Goal: Task Accomplishment & Management: Complete application form

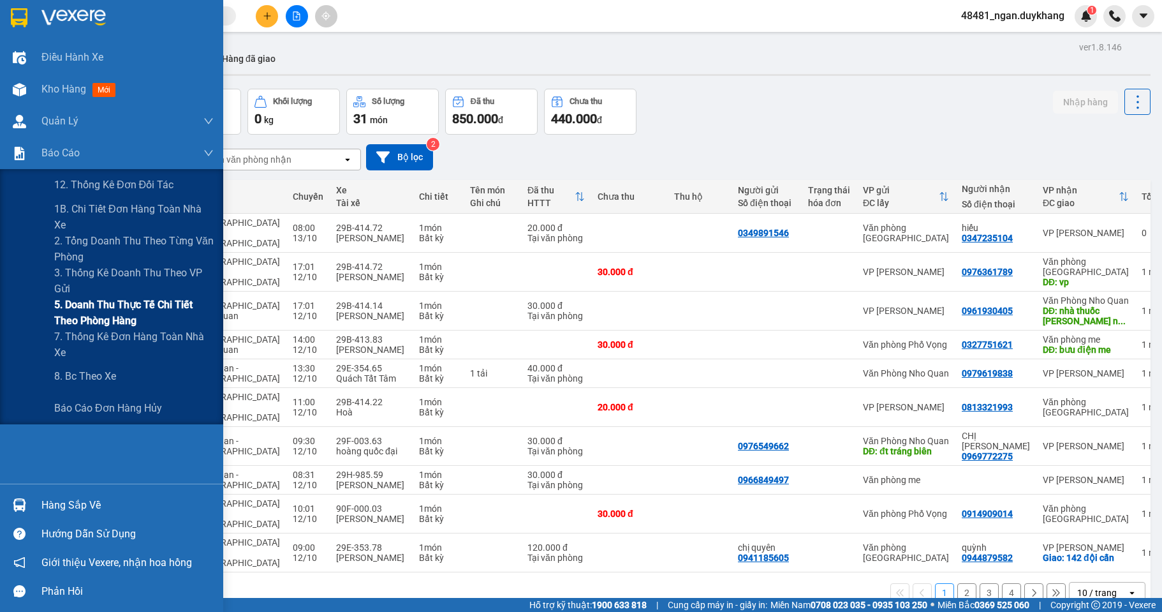
click at [70, 304] on span "5. Doanh thu thực tế chi tiết theo phòng hàng" at bounding box center [133, 313] width 159 height 32
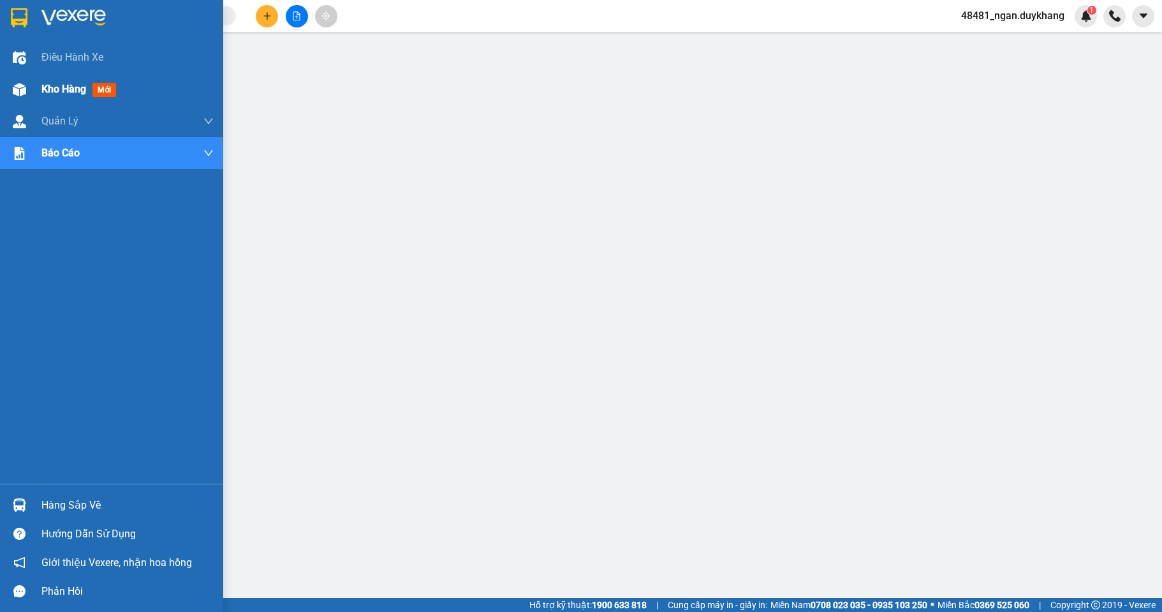
click at [14, 94] on img at bounding box center [19, 89] width 13 height 13
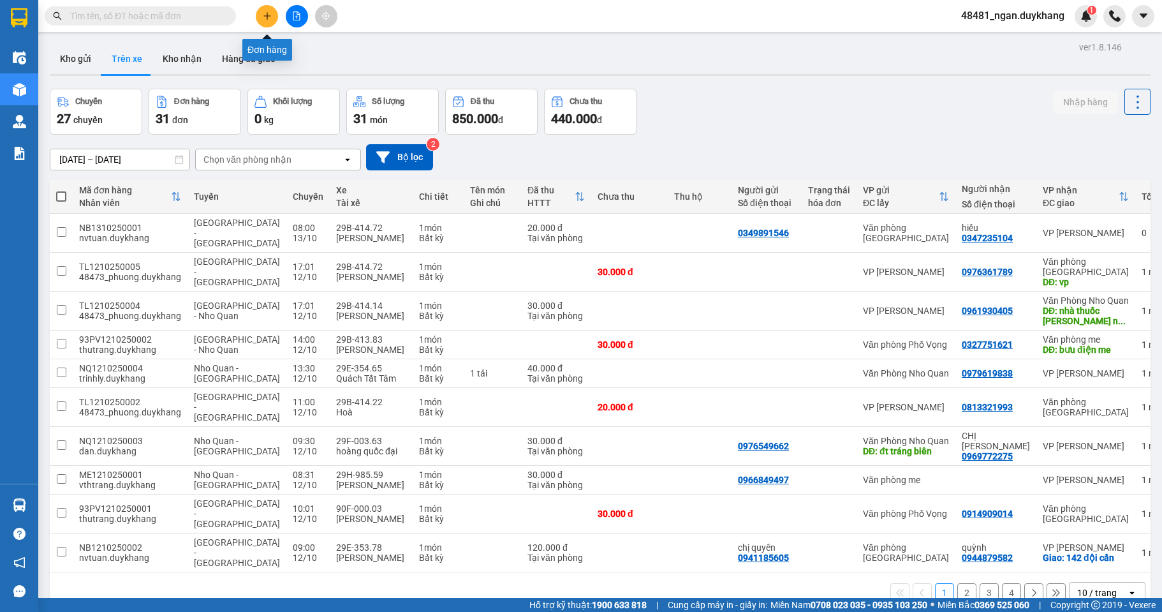
click at [268, 20] on icon "plus" at bounding box center [267, 15] width 9 height 9
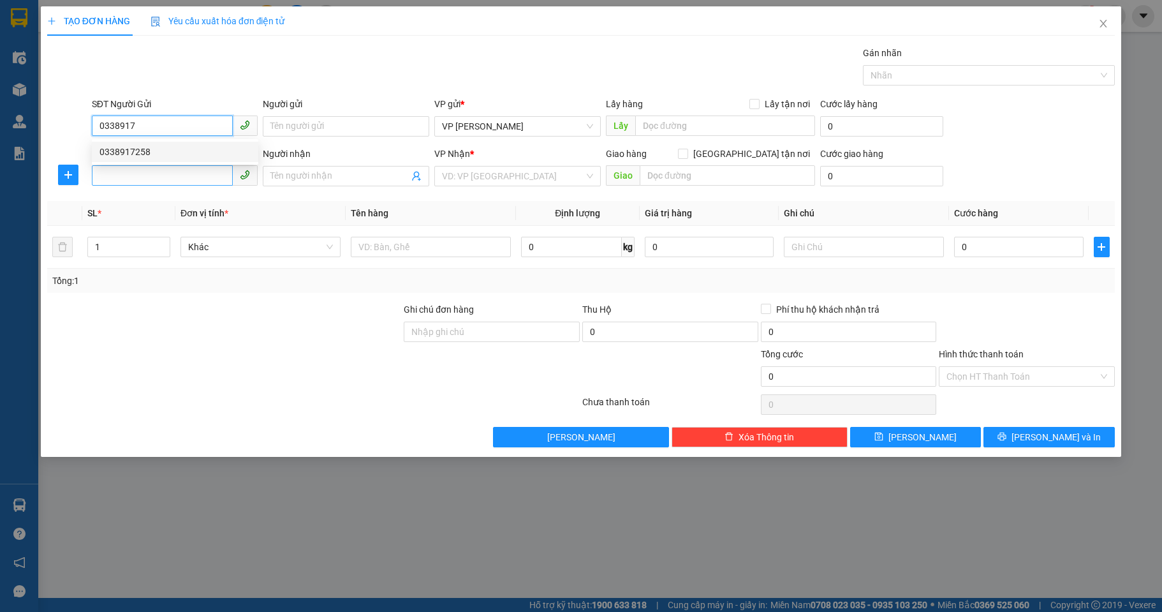
drag, startPoint x: 155, startPoint y: 147, endPoint x: 161, endPoint y: 168, distance: 21.8
click at [159, 153] on div "0338917258" at bounding box center [175, 152] width 151 height 14
type input "0338917258"
click at [161, 171] on input "SĐT Người Nhận" at bounding box center [163, 175] width 142 height 20
drag, startPoint x: 158, startPoint y: 126, endPoint x: 94, endPoint y: 128, distance: 64.5
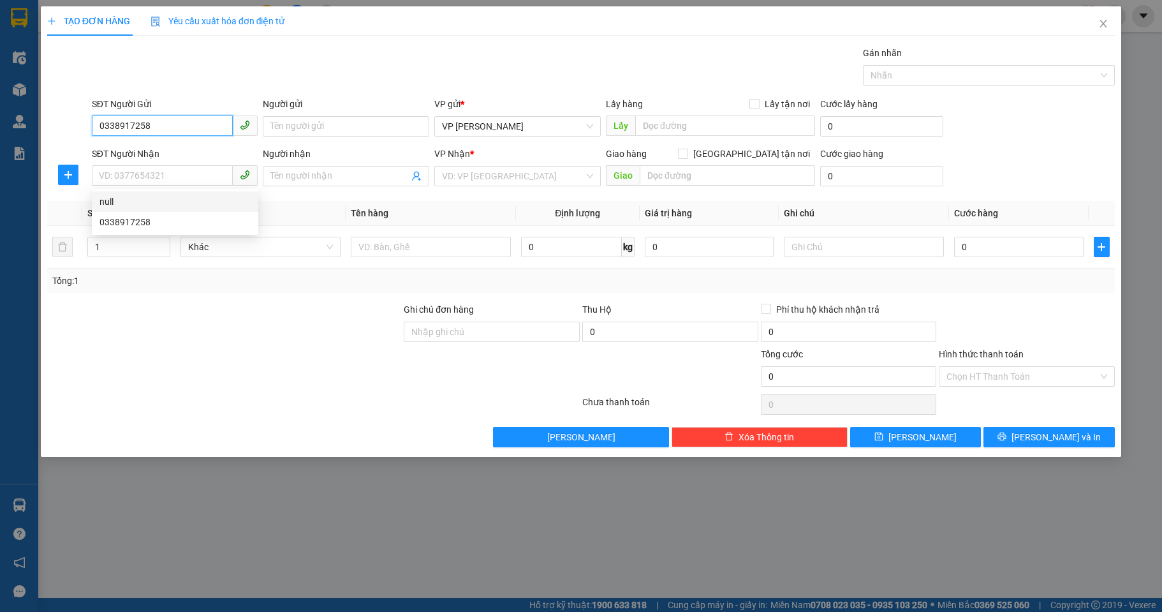
click at [70, 128] on div "SĐT Người Gửi 0338917258 Người gửi Tên người gửi VP gửi * VP [PERSON_NAME] Lấy …" at bounding box center [581, 119] width 1071 height 45
click at [139, 188] on div "SĐT Người Nhận VD: 0377654321" at bounding box center [175, 169] width 167 height 45
click at [142, 180] on input "SĐT Người Nhận" at bounding box center [163, 175] width 142 height 20
paste input "0338917258"
type input "0338917258"
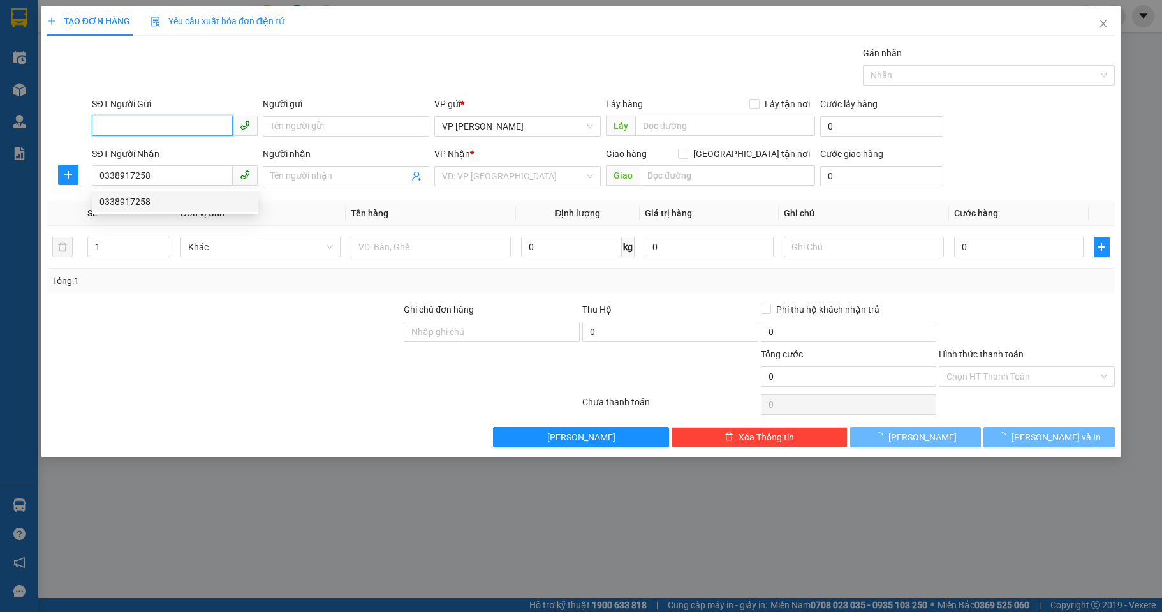
click at [141, 125] on input "SĐT Người Gửi" at bounding box center [163, 125] width 142 height 20
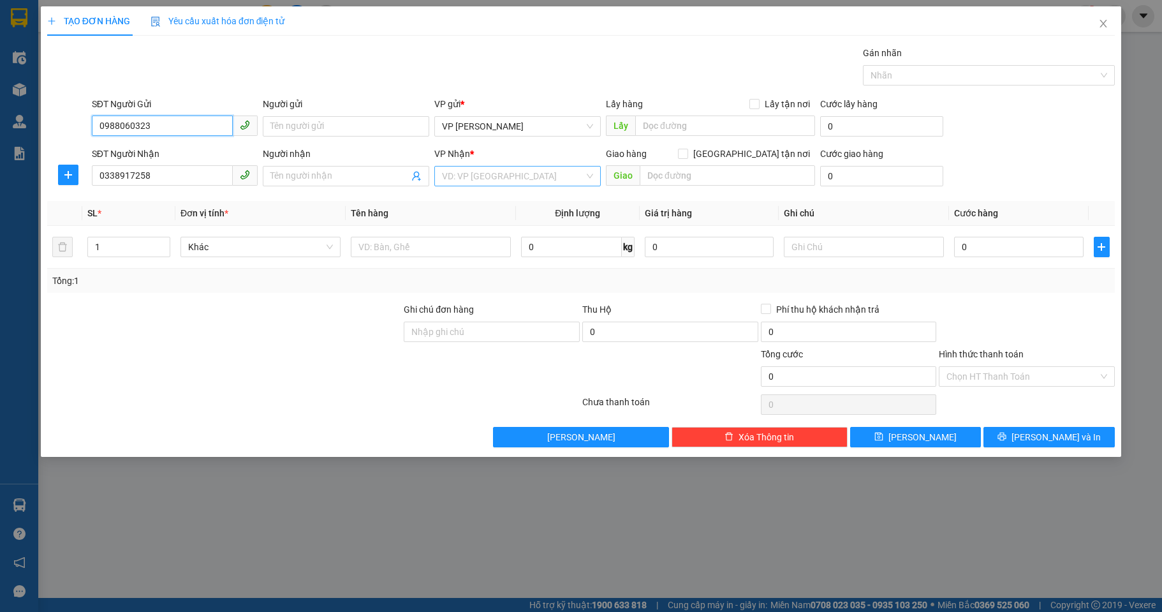
click at [441, 177] on div "VD: VP [GEOGRAPHIC_DATA]" at bounding box center [517, 176] width 167 height 20
type input "0988060323"
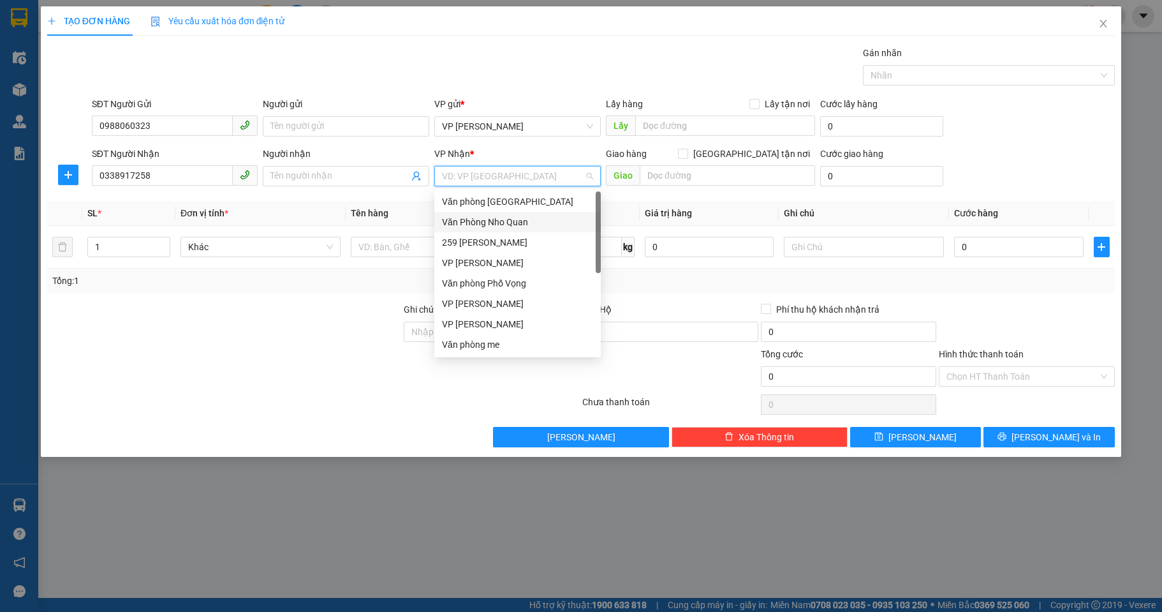
click at [492, 216] on div "Văn Phòng Nho Quan" at bounding box center [517, 222] width 151 height 14
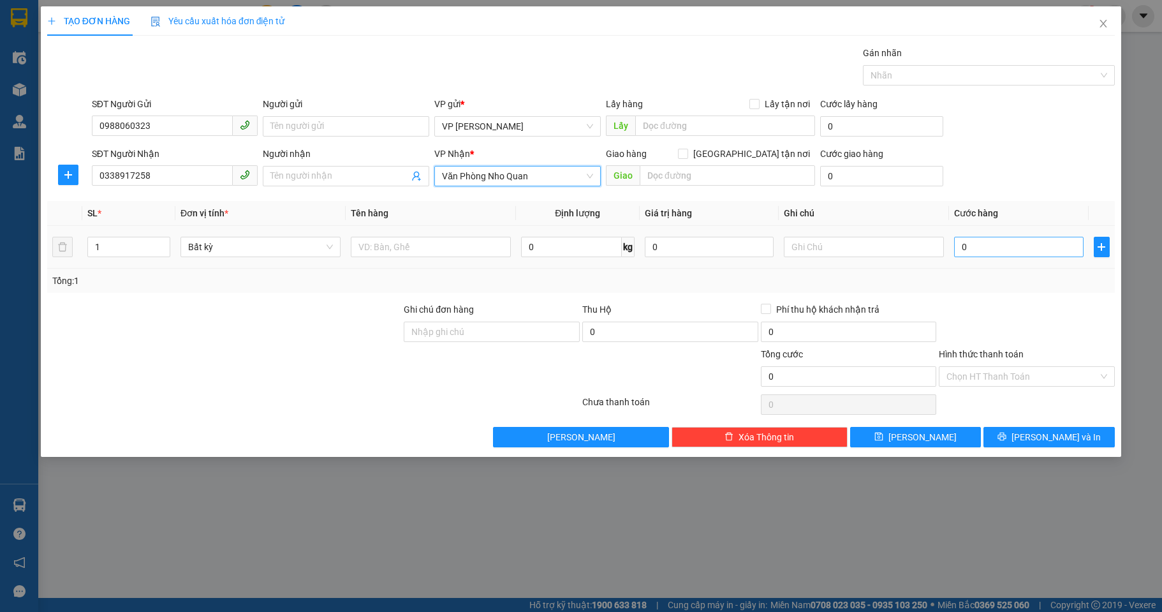
drag, startPoint x: 991, startPoint y: 260, endPoint x: 998, endPoint y: 241, distance: 20.4
click at [991, 259] on td "0" at bounding box center [1018, 247] width 139 height 43
click at [998, 241] on input "0" at bounding box center [1018, 247] width 129 height 20
type input "4"
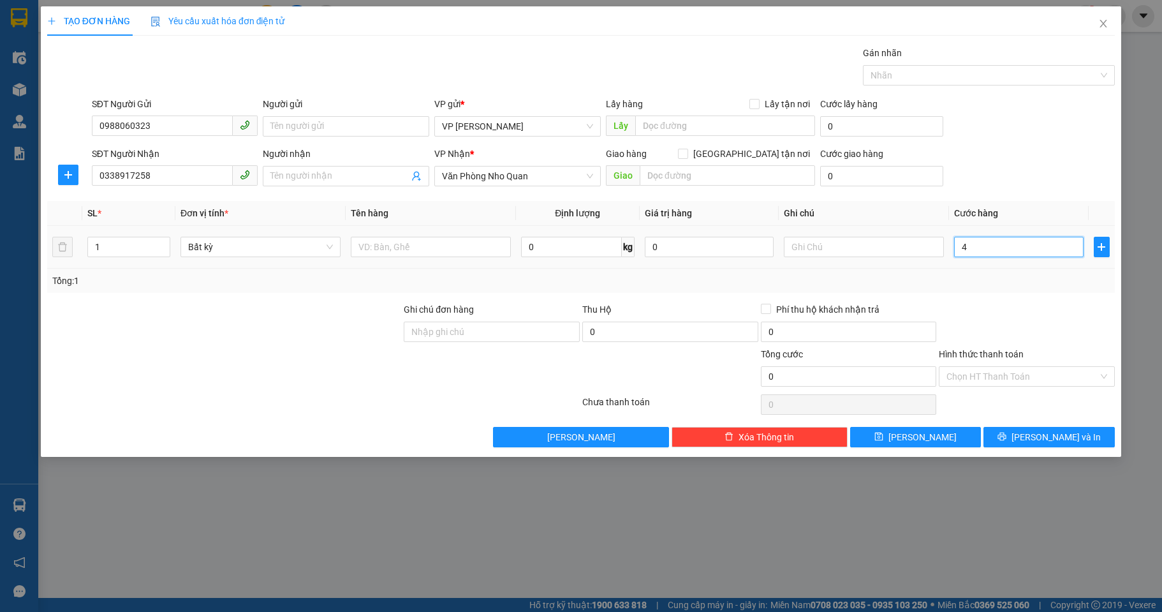
type input "4"
type input "40"
type input "40.000"
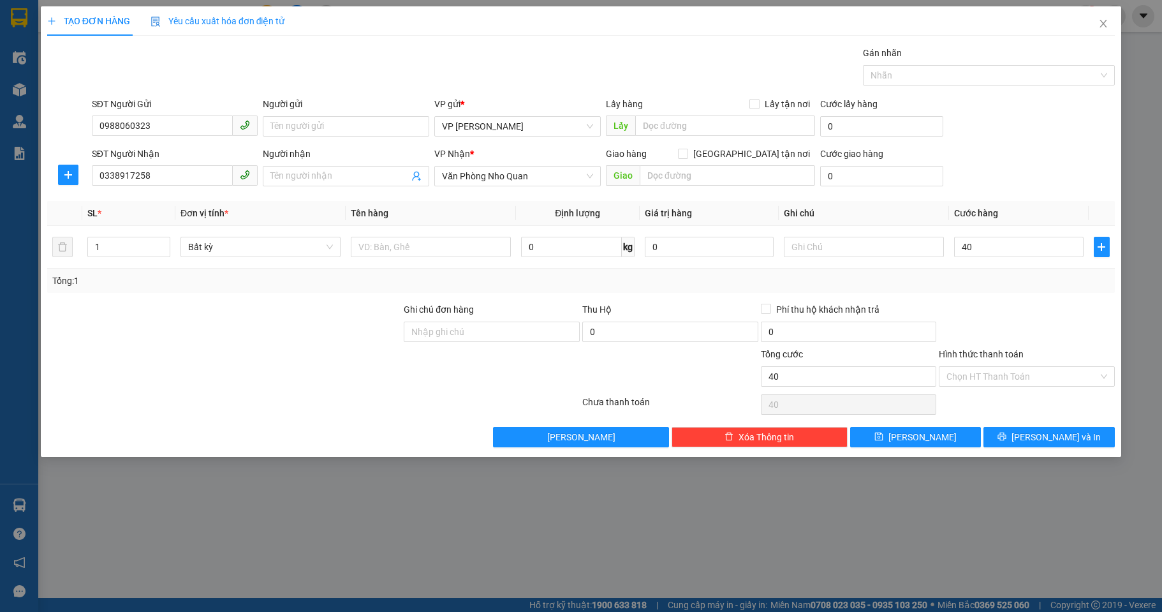
type input "40.000"
drag, startPoint x: 1007, startPoint y: 311, endPoint x: 1007, endPoint y: 370, distance: 58.7
click at [1008, 318] on div at bounding box center [1027, 324] width 179 height 45
click at [1004, 376] on input "Hình thức thanh toán" at bounding box center [1023, 376] width 152 height 19
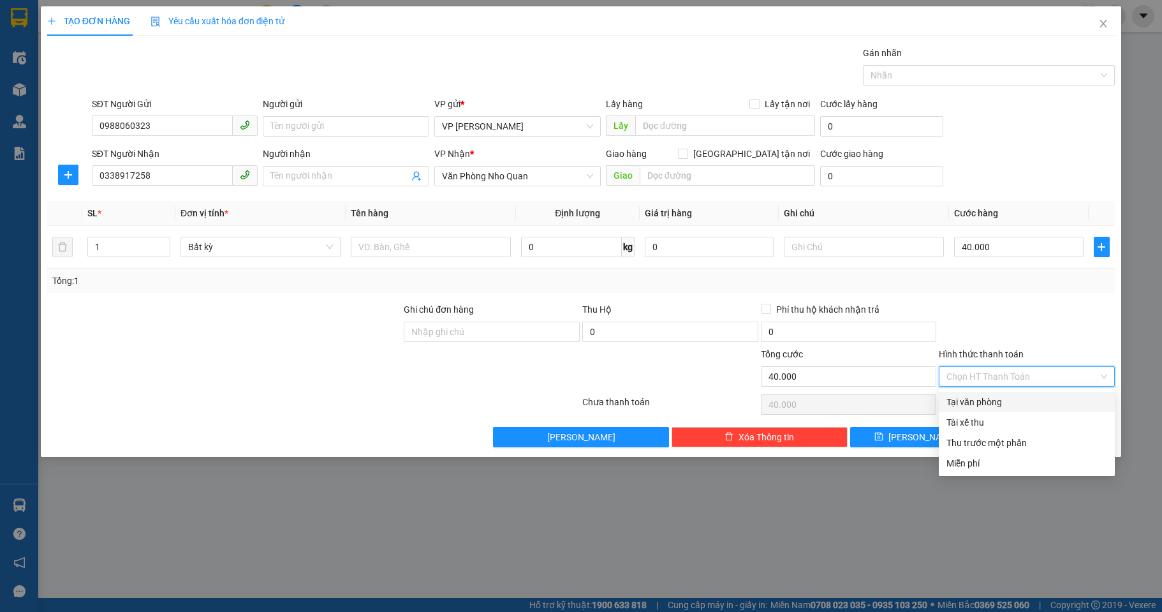
drag, startPoint x: 999, startPoint y: 397, endPoint x: 975, endPoint y: 328, distance: 73.4
click at [998, 398] on div "Tại văn phòng" at bounding box center [1027, 402] width 161 height 14
type input "0"
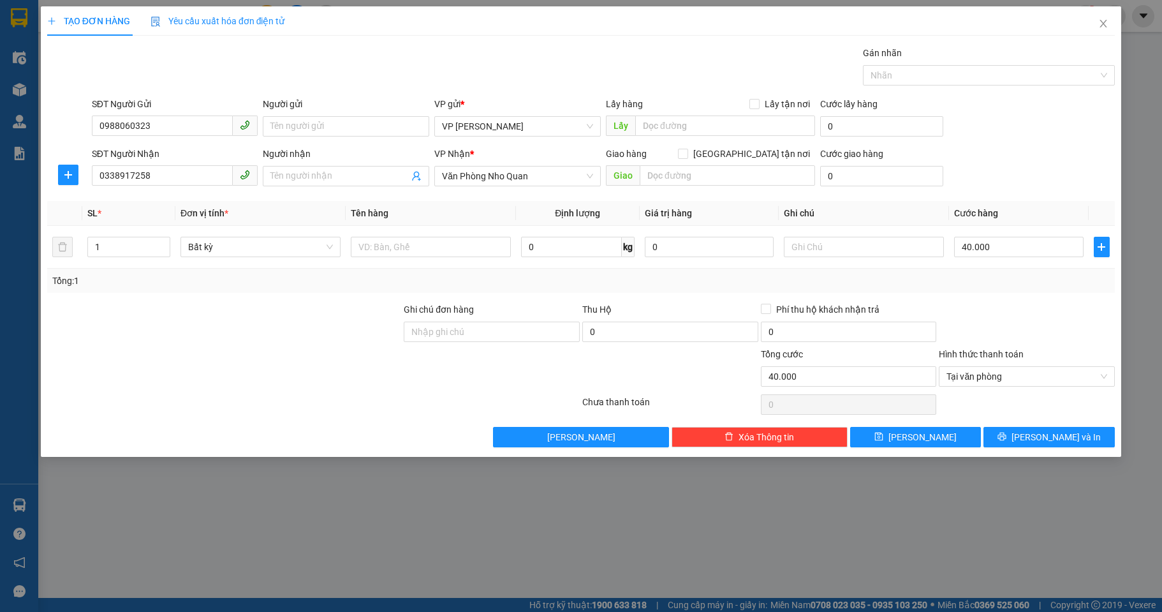
drag, startPoint x: 975, startPoint y: 328, endPoint x: 1019, endPoint y: 415, distance: 97.3
click at [977, 328] on div at bounding box center [1027, 324] width 179 height 45
click at [1019, 433] on button "[PERSON_NAME] và In" at bounding box center [1049, 437] width 131 height 20
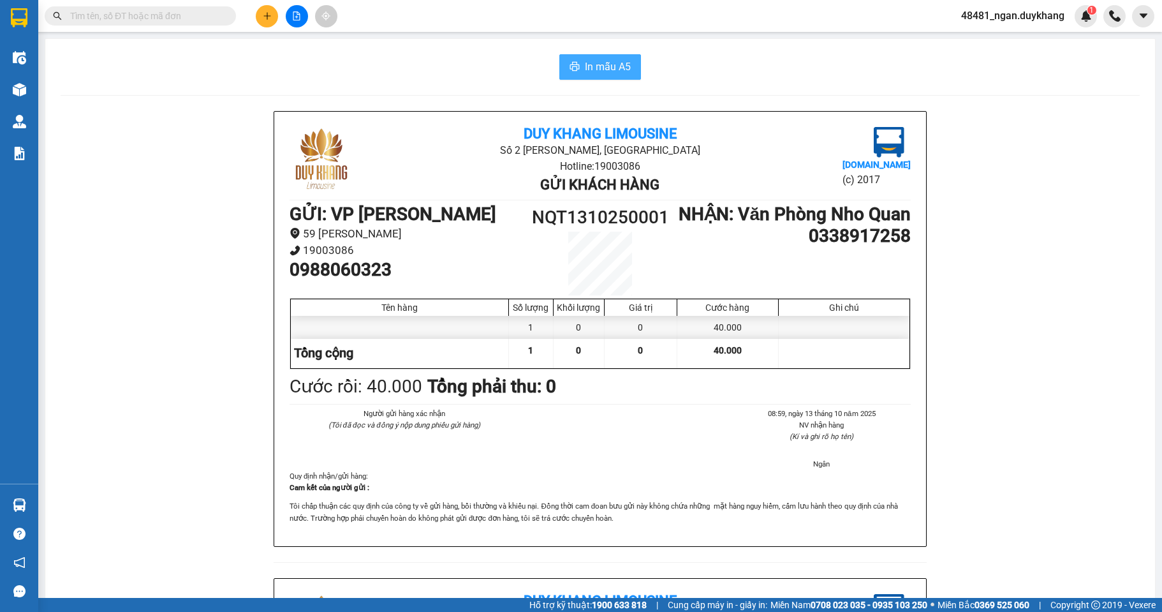
click at [621, 68] on span "In mẫu A5" at bounding box center [608, 67] width 46 height 16
drag, startPoint x: 531, startPoint y: 223, endPoint x: 633, endPoint y: 219, distance: 102.1
click at [676, 221] on div "GỬI : VP [PERSON_NAME] 59 [PERSON_NAME] 19003086 0988060323 NQT1310250001 NHẬN …" at bounding box center [600, 250] width 621 height 92
copy div "NQT1310250001"
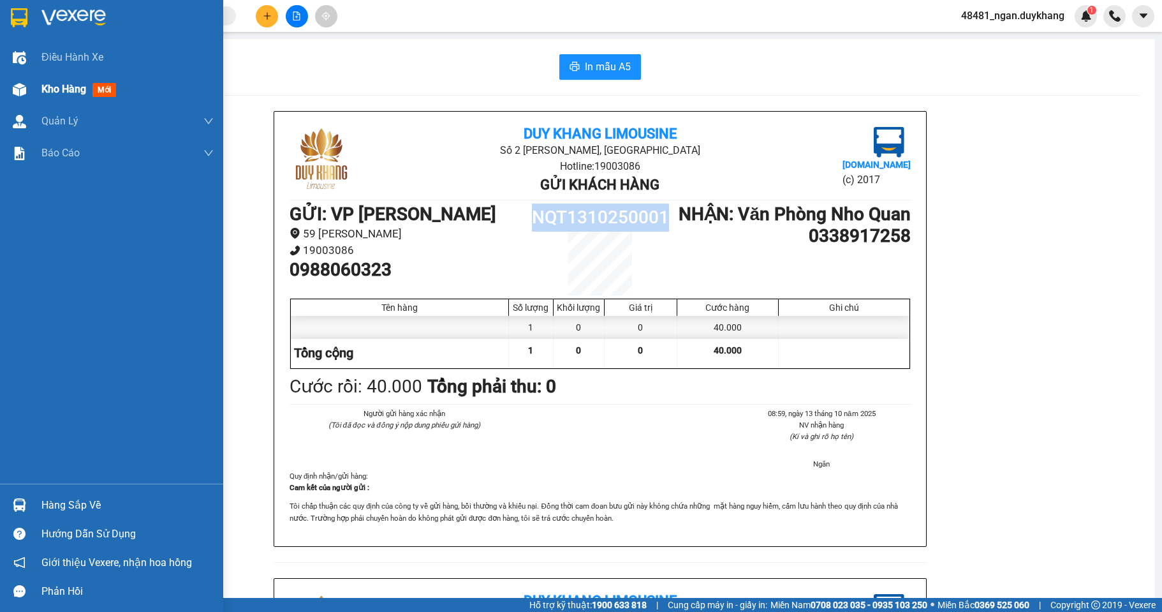
click at [20, 89] on img at bounding box center [19, 89] width 13 height 13
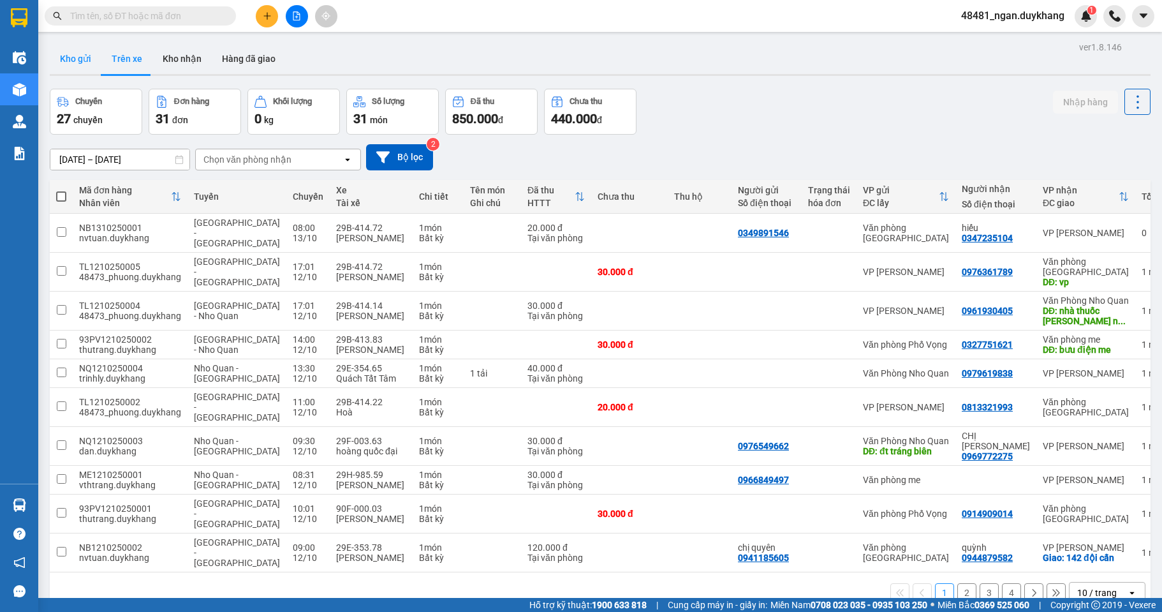
click at [77, 65] on button "Kho gửi" at bounding box center [76, 58] width 52 height 31
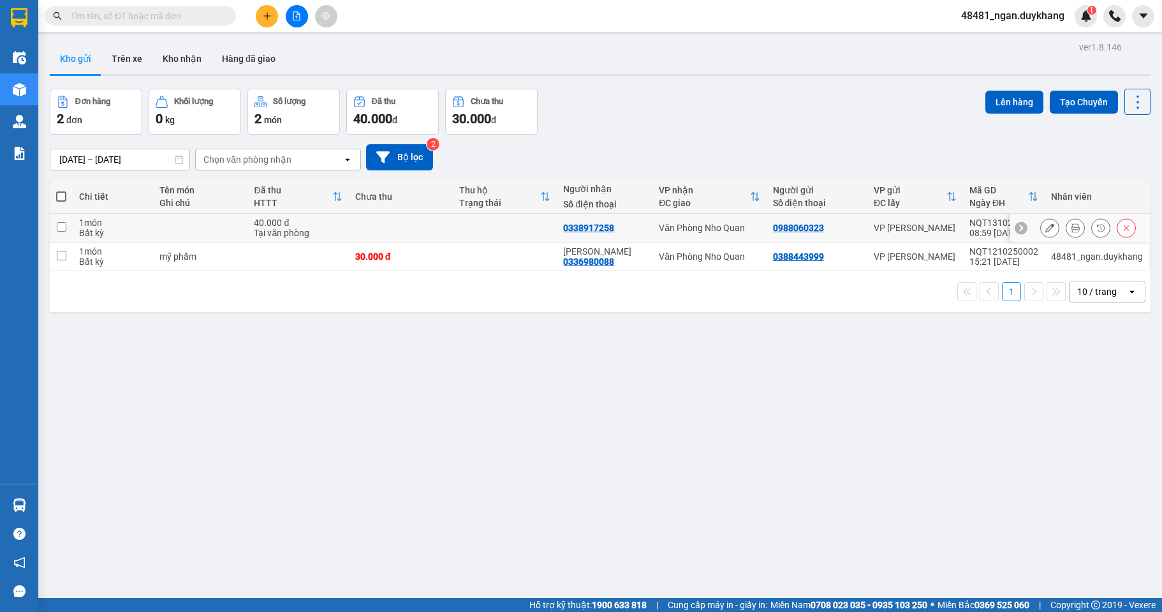
click at [667, 223] on div "Văn Phòng Nho Quan" at bounding box center [709, 228] width 101 height 10
checkbox input "true"
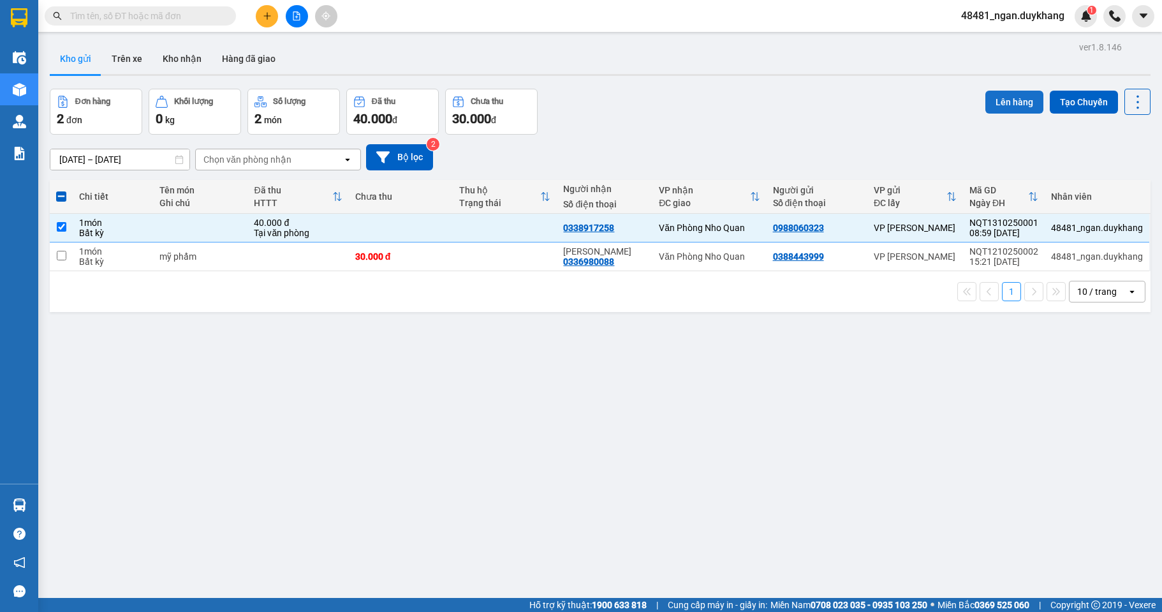
click at [1004, 94] on button "Lên hàng" at bounding box center [1015, 102] width 58 height 23
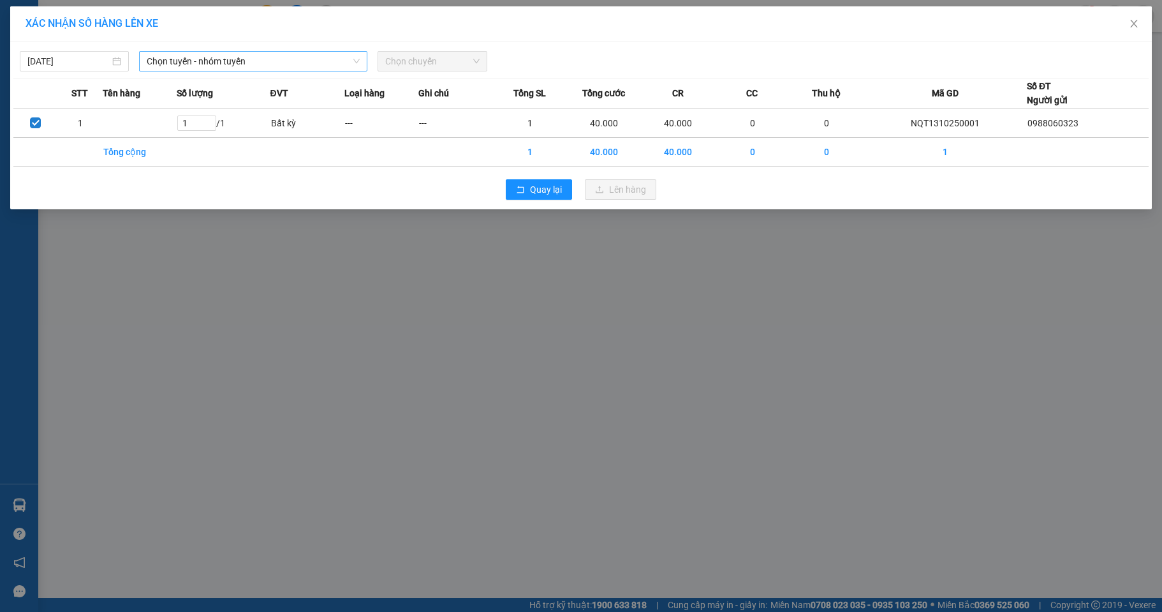
click at [229, 57] on span "Chọn tuyến - nhóm tuyến" at bounding box center [253, 61] width 213 height 19
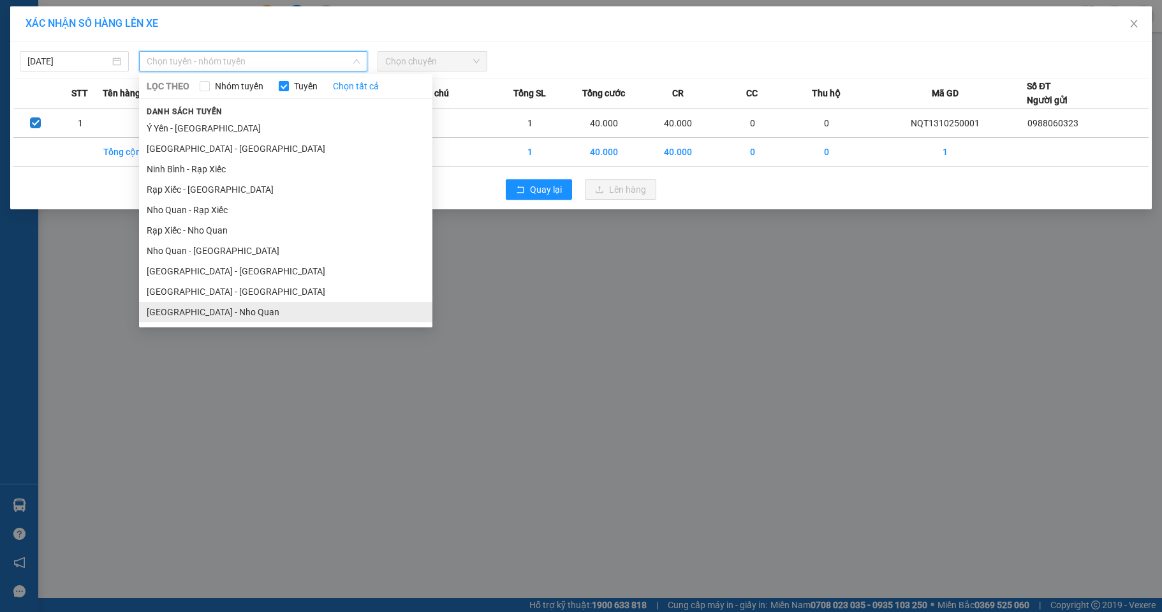
click at [202, 307] on li "[GEOGRAPHIC_DATA] - Nho Quan" at bounding box center [285, 312] width 293 height 20
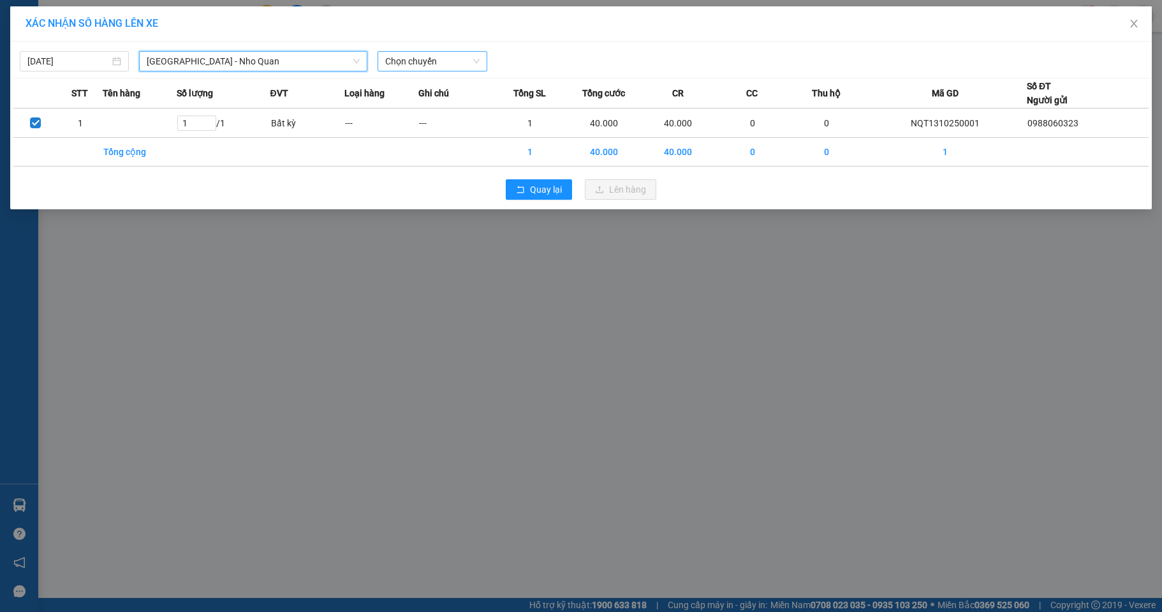
click at [440, 56] on span "Chọn chuyến" at bounding box center [432, 61] width 94 height 19
type input "577"
click at [437, 82] on div "10:00 - 29H-985.77" at bounding box center [435, 87] width 115 height 20
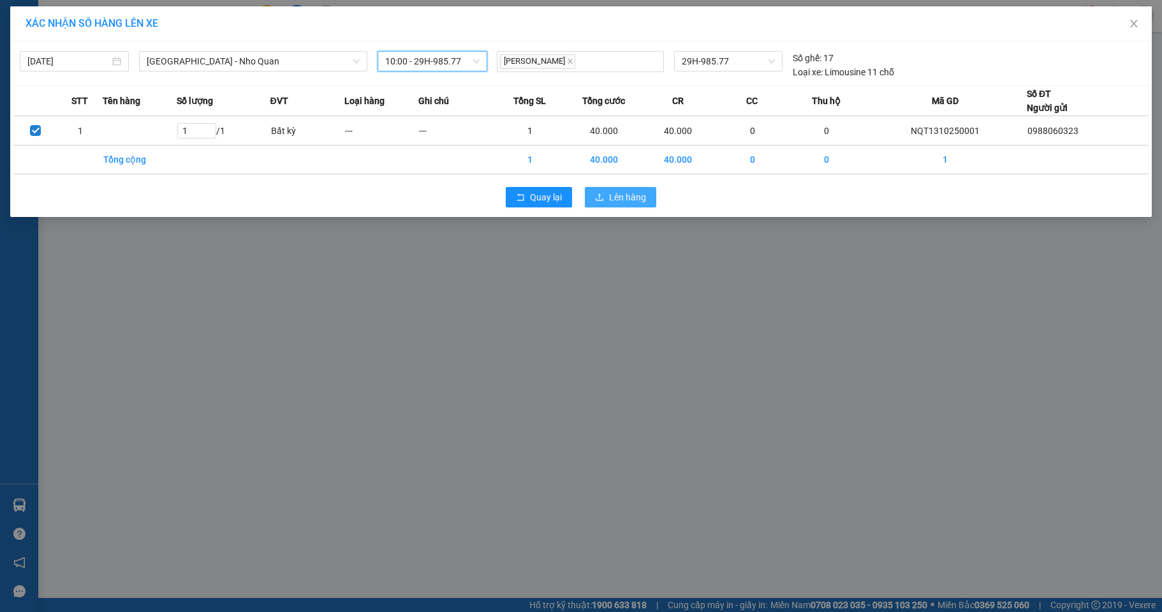
click at [619, 191] on span "Lên hàng" at bounding box center [627, 197] width 37 height 14
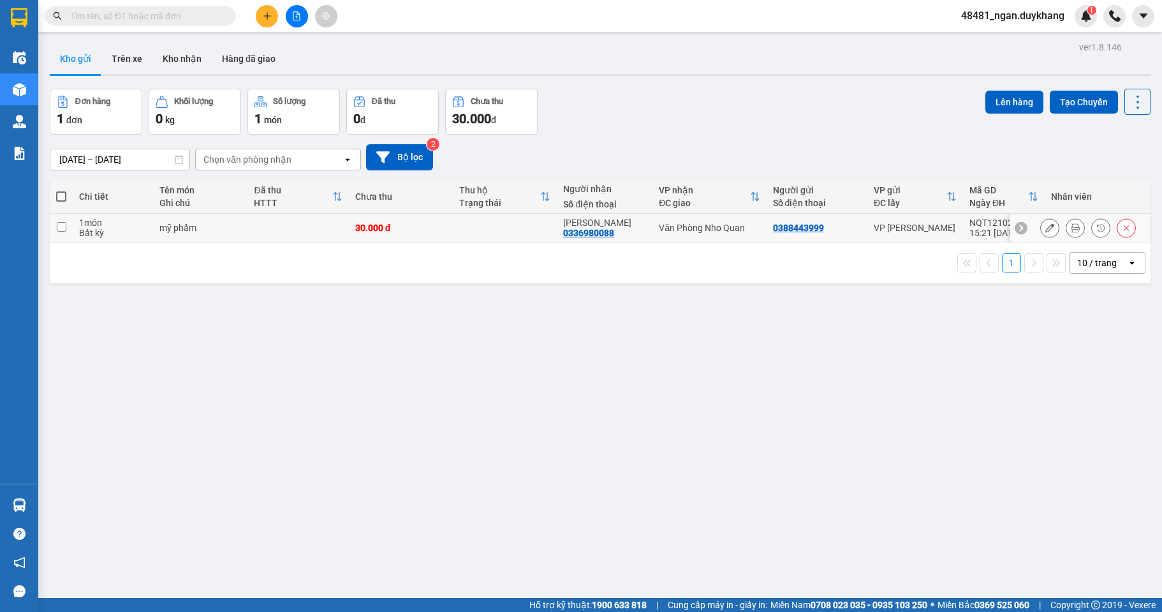
drag, startPoint x: 275, startPoint y: 227, endPoint x: 334, endPoint y: 200, distance: 65.1
click at [283, 216] on td at bounding box center [298, 228] width 101 height 29
checkbox input "true"
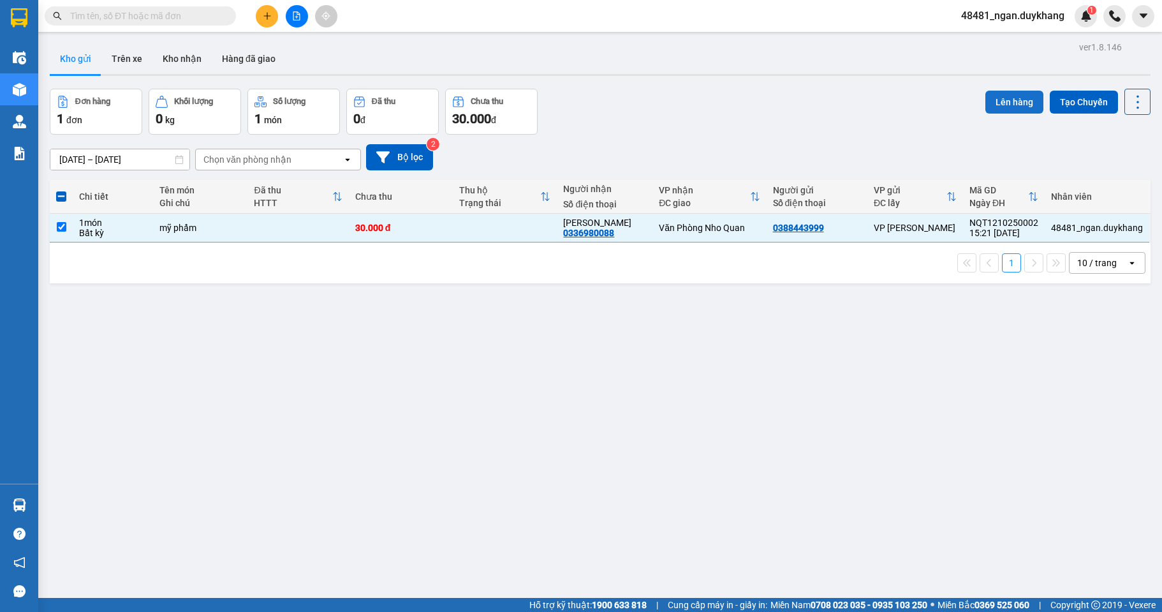
click at [1007, 96] on button "Lên hàng" at bounding box center [1015, 102] width 58 height 23
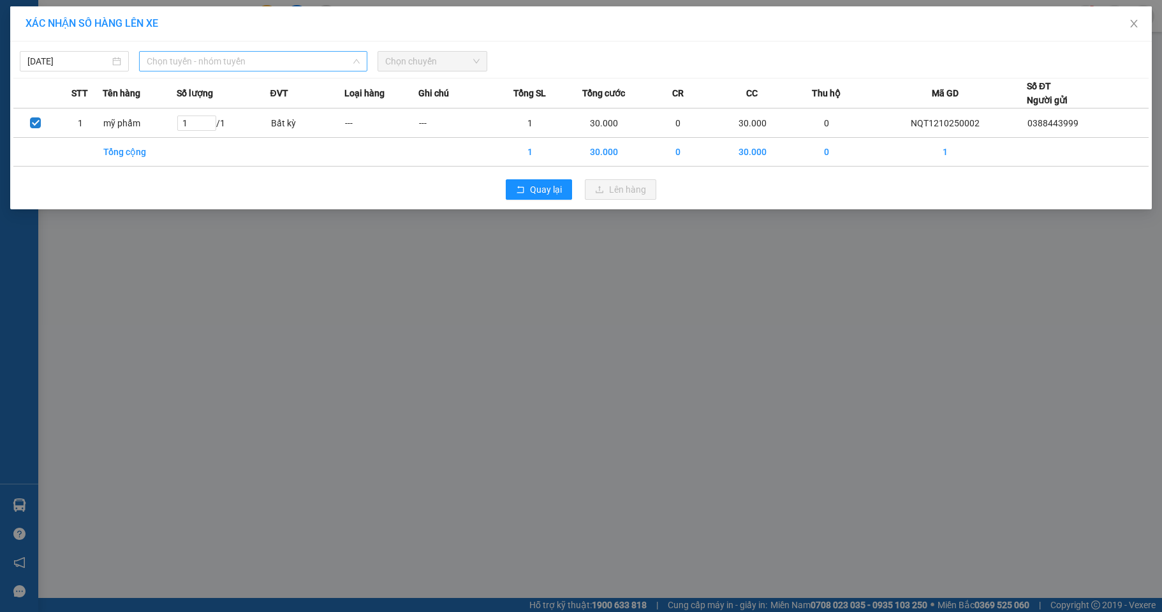
click at [234, 64] on span "Chọn tuyến - nhóm tuyến" at bounding box center [253, 61] width 213 height 19
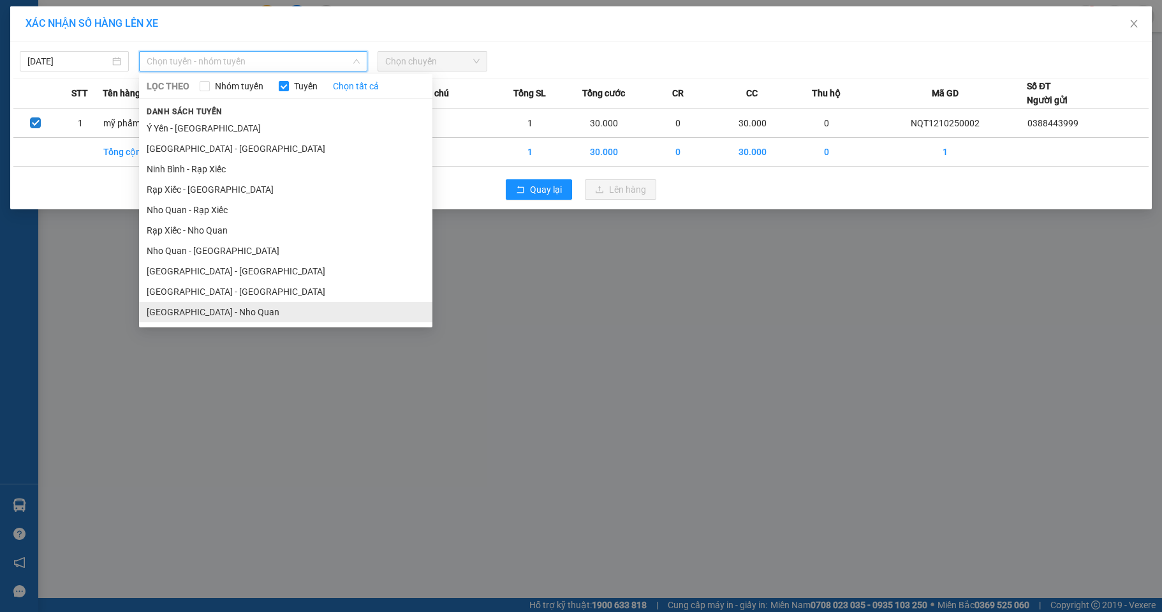
drag, startPoint x: 203, startPoint y: 311, endPoint x: 101, endPoint y: 95, distance: 239.2
click at [202, 311] on li "[GEOGRAPHIC_DATA] - Nho Quan" at bounding box center [285, 312] width 293 height 20
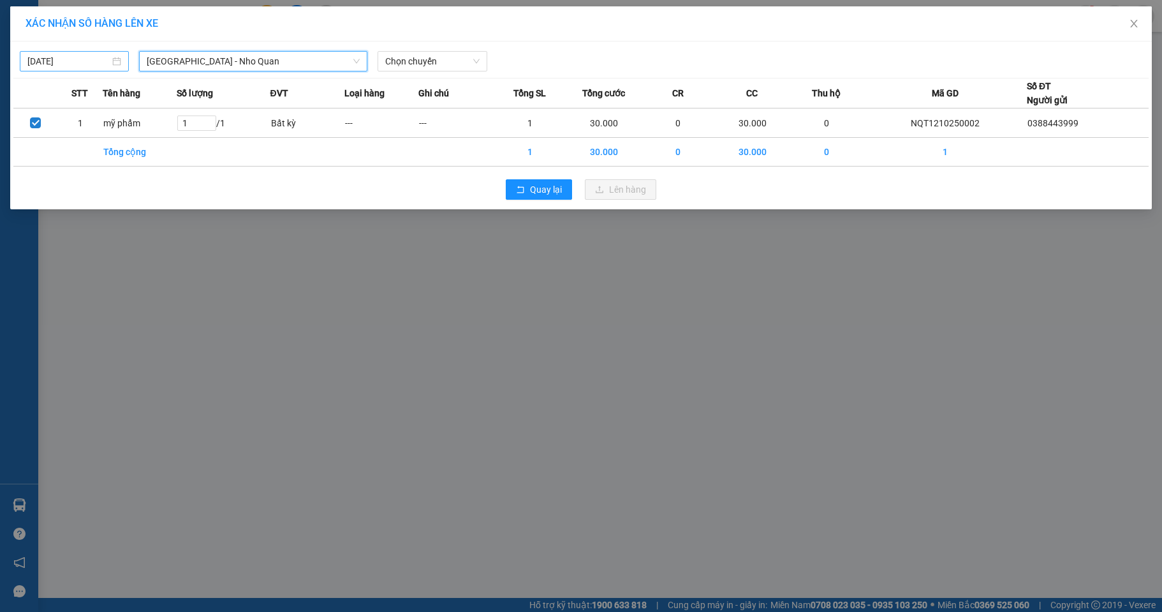
click at [73, 52] on div "[DATE]" at bounding box center [74, 61] width 109 height 20
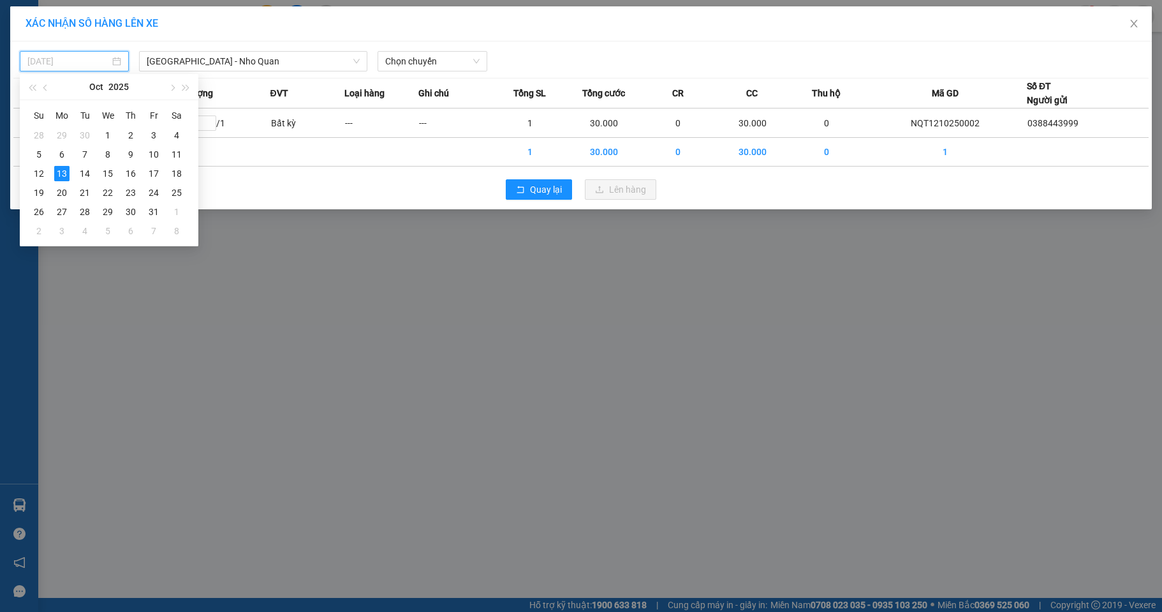
drag, startPoint x: 43, startPoint y: 174, endPoint x: 114, endPoint y: 139, distance: 79.3
click at [43, 171] on div "12" at bounding box center [38, 173] width 15 height 15
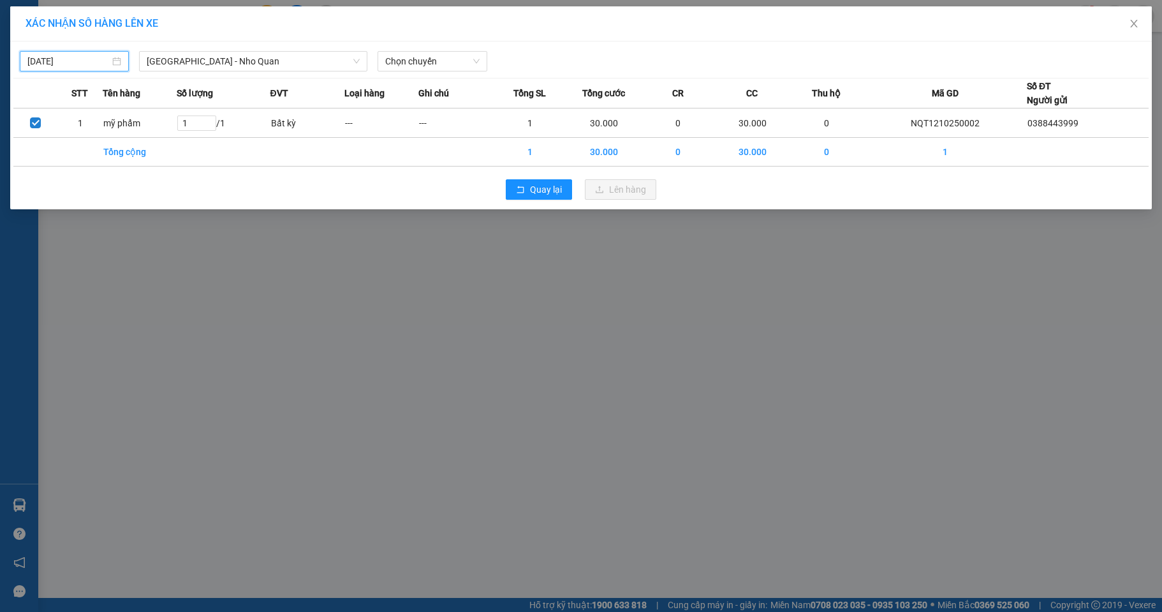
type input "[DATE]"
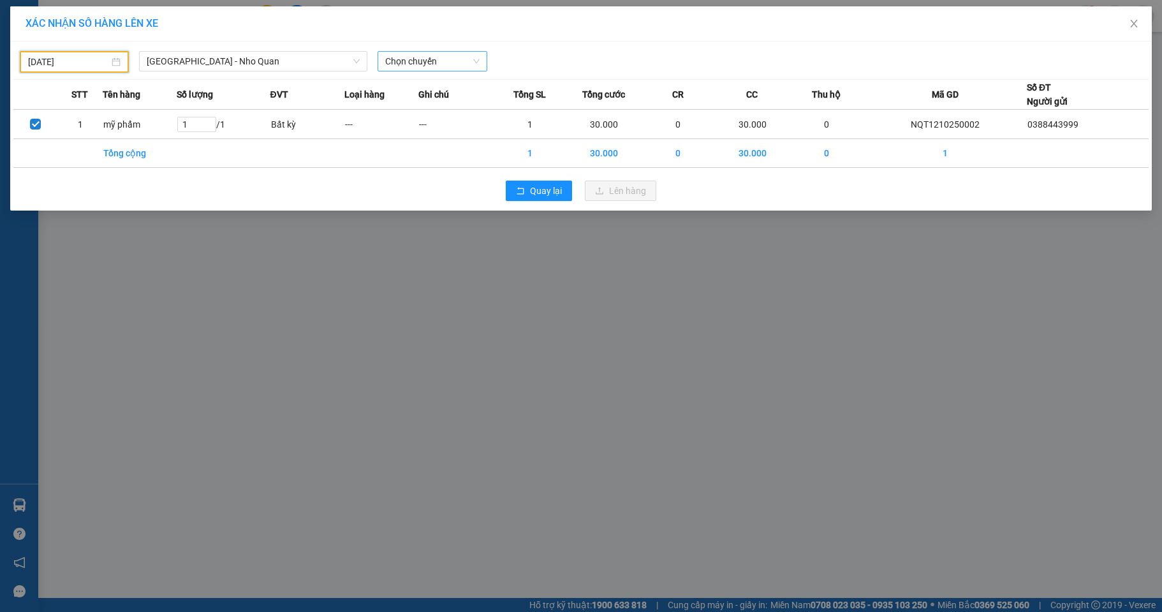
click at [410, 61] on span "Chọn chuyến" at bounding box center [432, 61] width 94 height 19
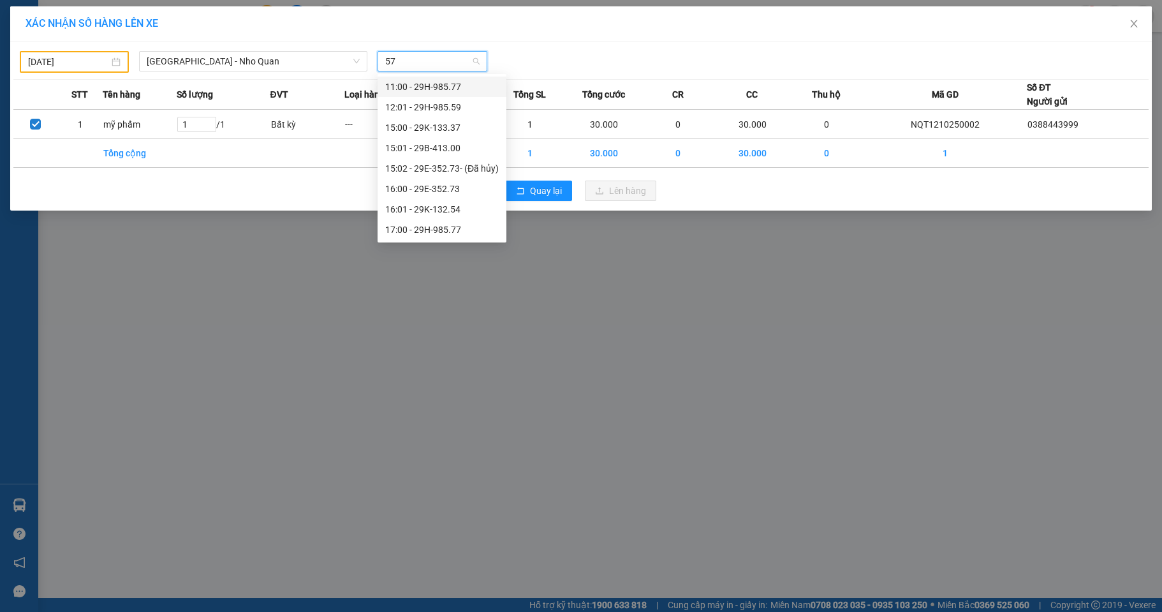
type input "577"
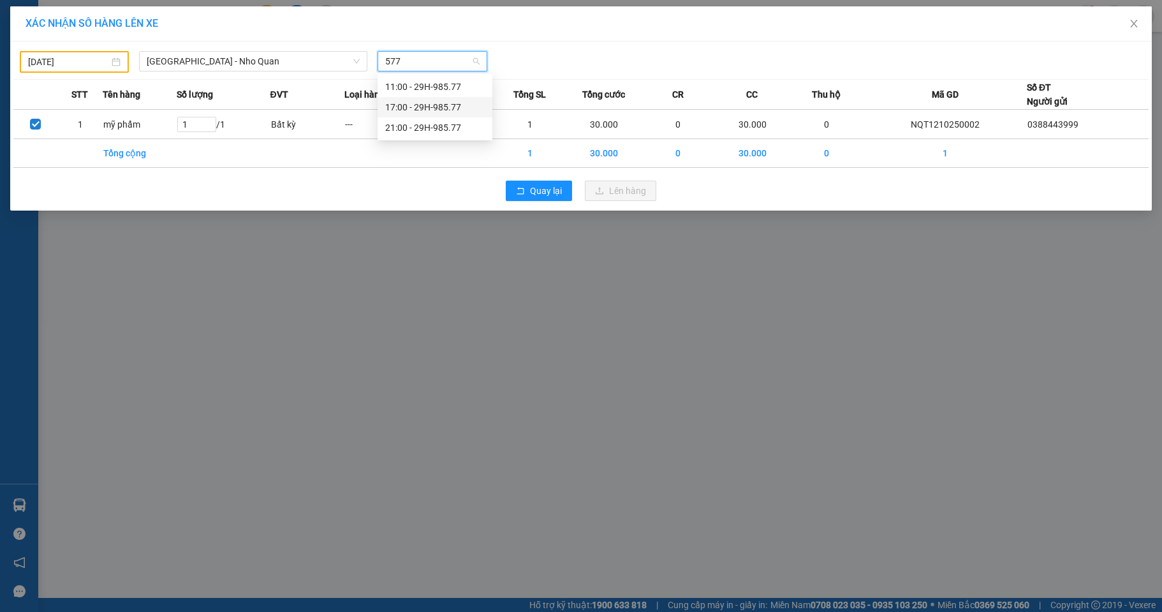
click at [407, 100] on div "17:00 - 29H-985.77" at bounding box center [435, 107] width 100 height 14
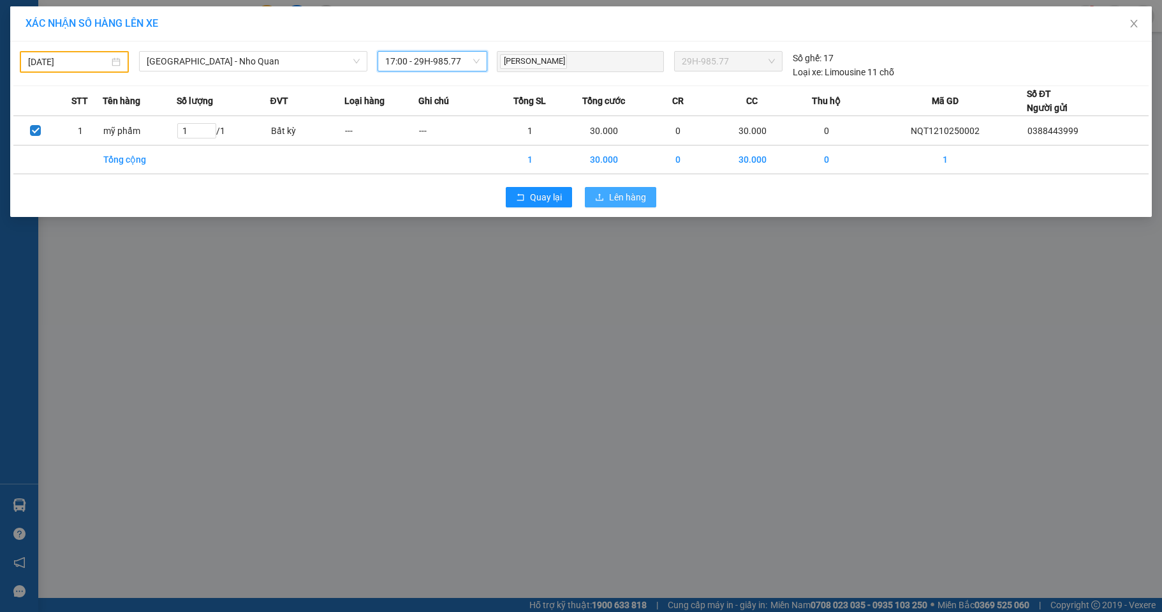
click at [618, 199] on span "Lên hàng" at bounding box center [627, 197] width 37 height 14
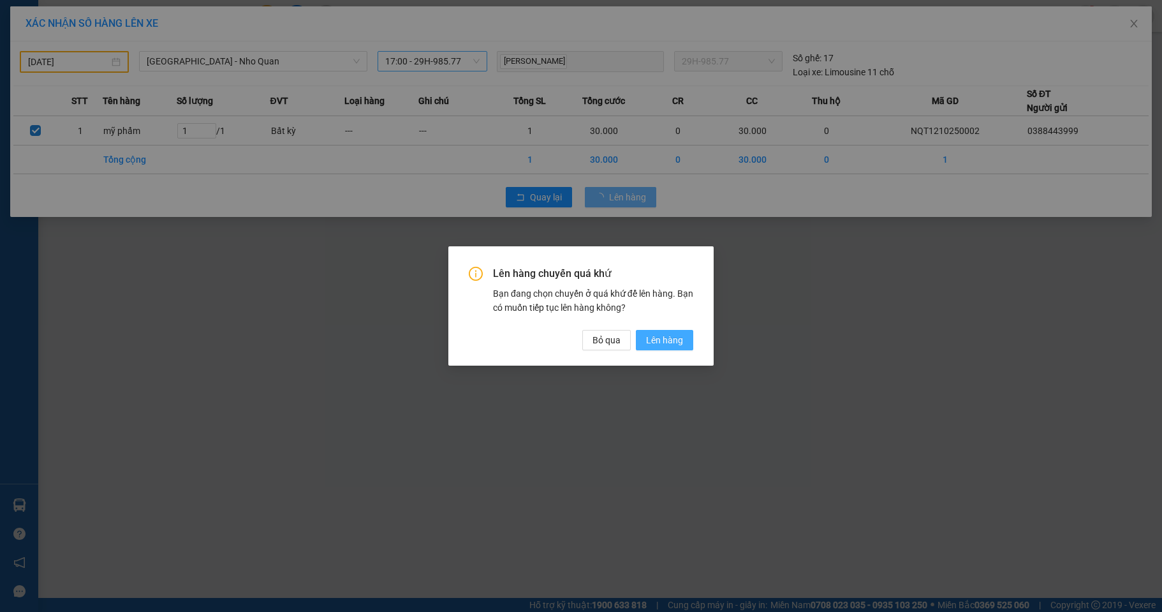
click at [651, 346] on span "Lên hàng" at bounding box center [664, 340] width 37 height 14
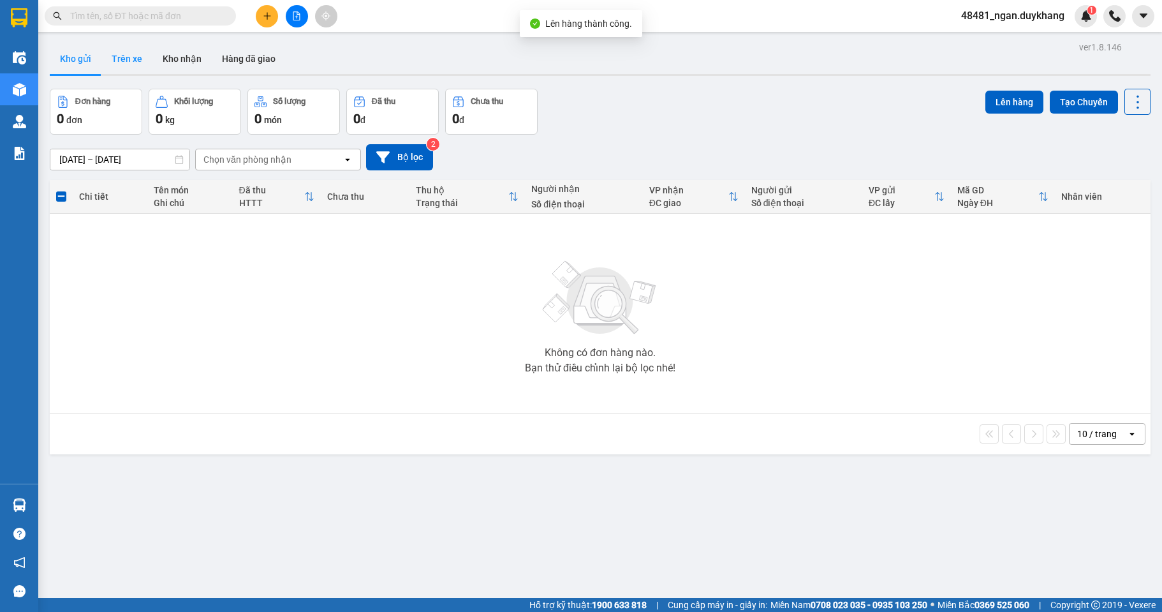
click at [144, 68] on button "Trên xe" at bounding box center [126, 58] width 51 height 31
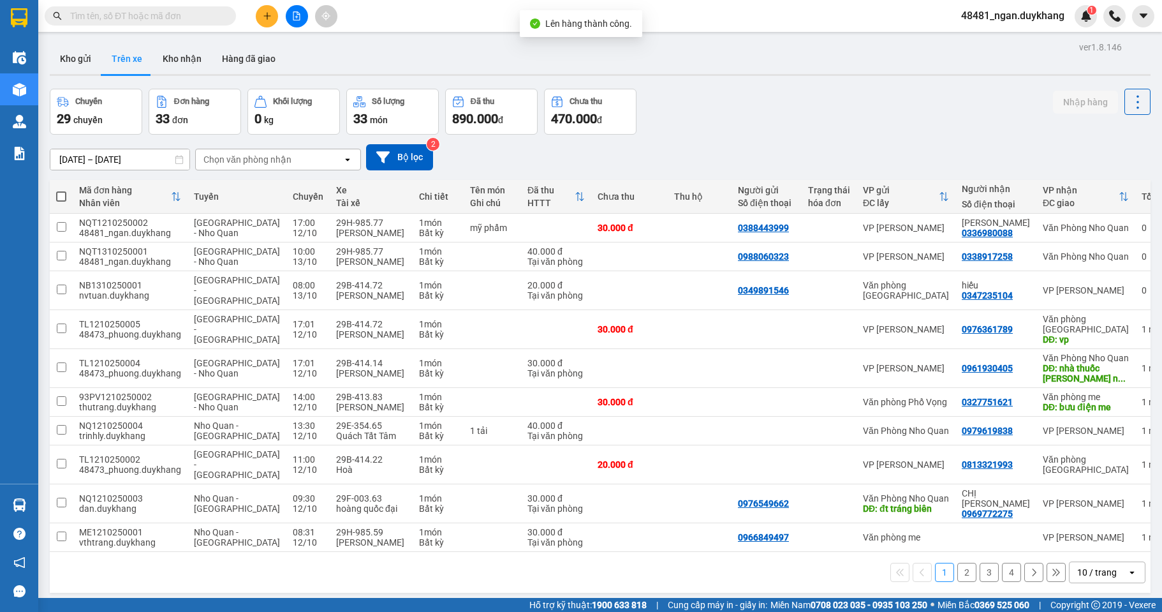
click at [111, 159] on input "[DATE] – [DATE]" at bounding box center [119, 159] width 139 height 20
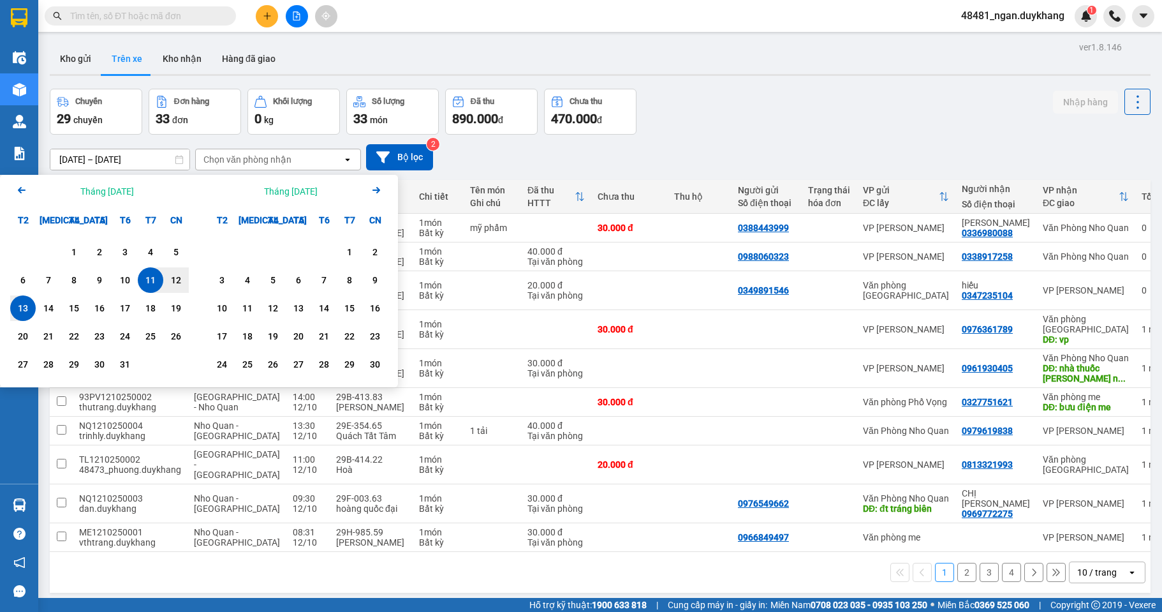
click at [23, 307] on div "13" at bounding box center [23, 307] width 18 height 15
type input "[DATE] – [DATE]"
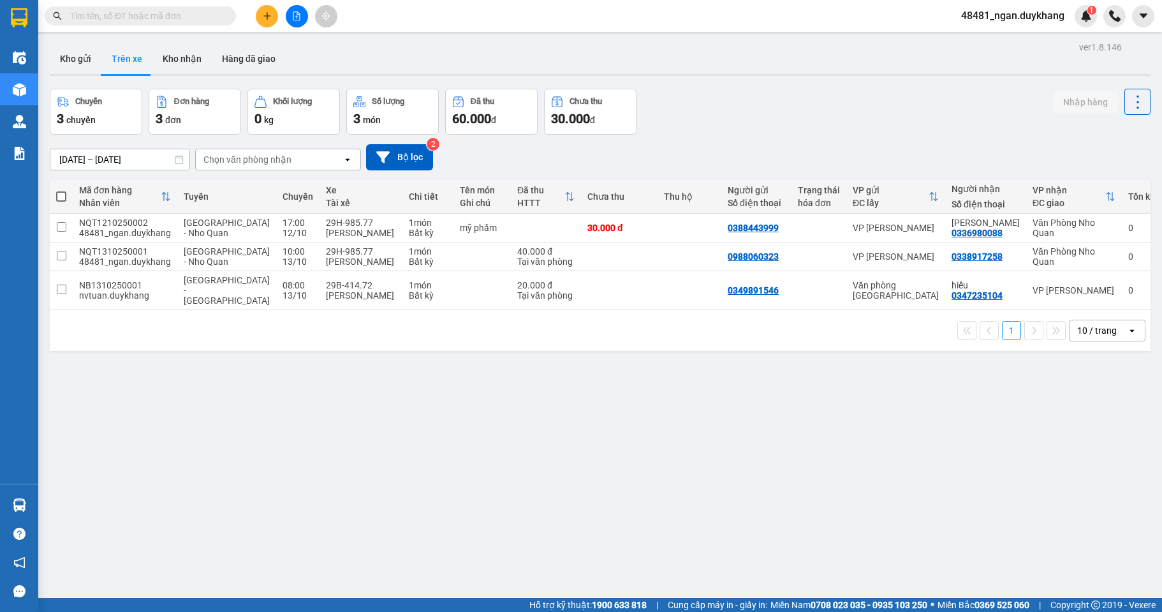
click at [734, 149] on div "[DATE] – [DATE] Press the down arrow key to interact with the calendar and sele…" at bounding box center [600, 157] width 1101 height 26
click at [266, 21] on button at bounding box center [267, 16] width 22 height 22
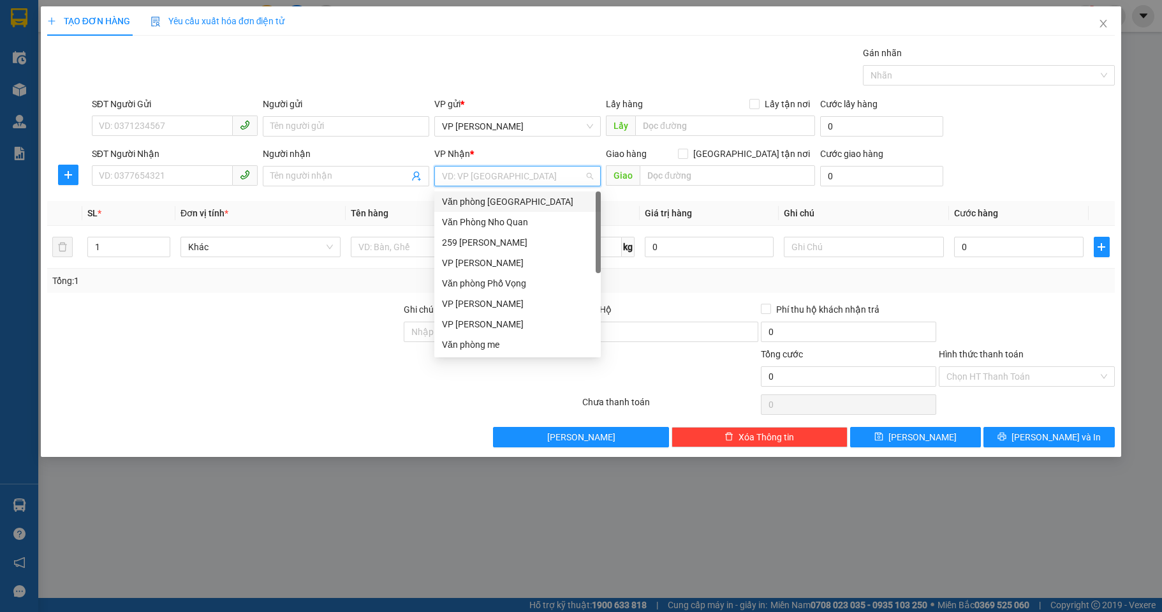
click at [478, 177] on input "search" at bounding box center [513, 176] width 142 height 19
click at [491, 203] on div "Văn phòng [GEOGRAPHIC_DATA]" at bounding box center [517, 202] width 151 height 14
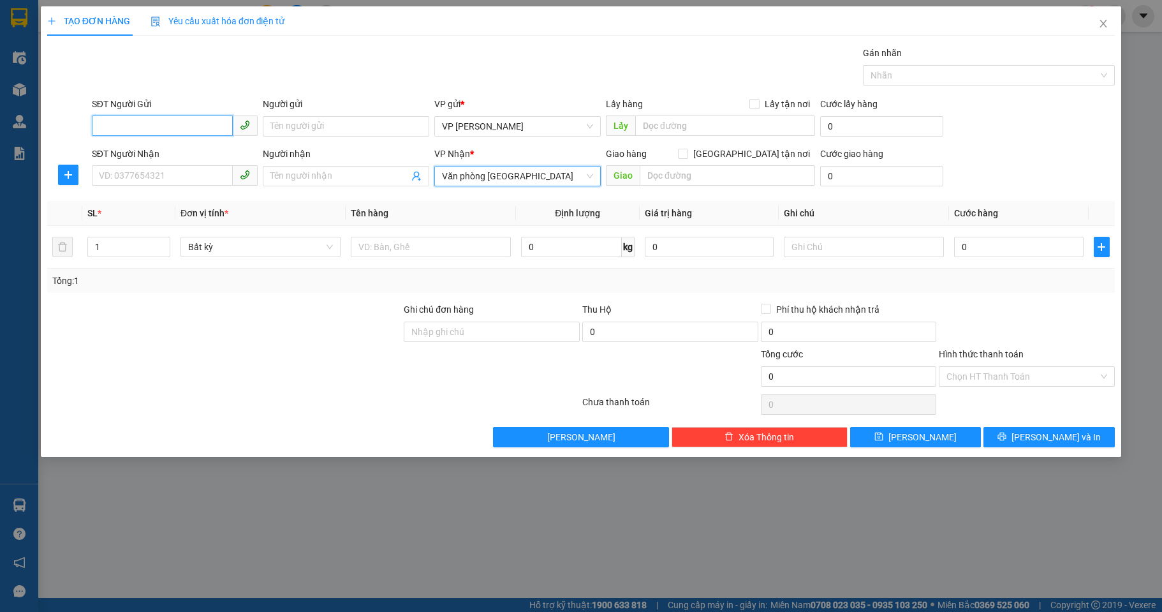
click at [158, 128] on input "SĐT Người Gửi" at bounding box center [163, 125] width 142 height 20
type input "0986483456"
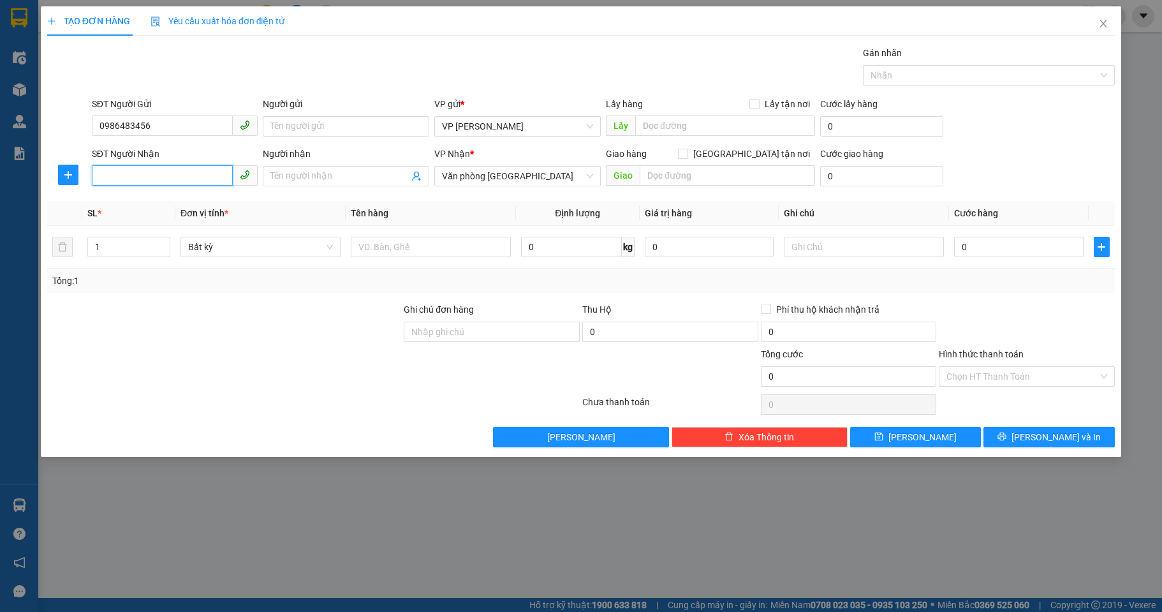
click at [131, 174] on input "SĐT Người Nhận" at bounding box center [163, 175] width 142 height 20
click at [979, 240] on input "0" at bounding box center [1018, 247] width 129 height 20
type input "3"
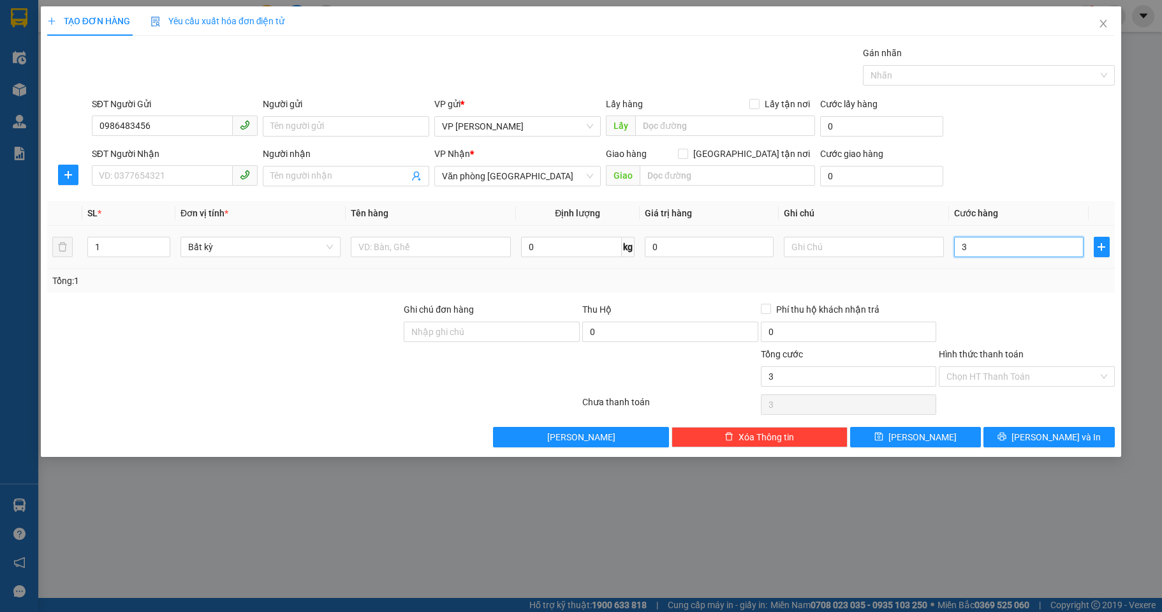
type input "30"
type input "30.000"
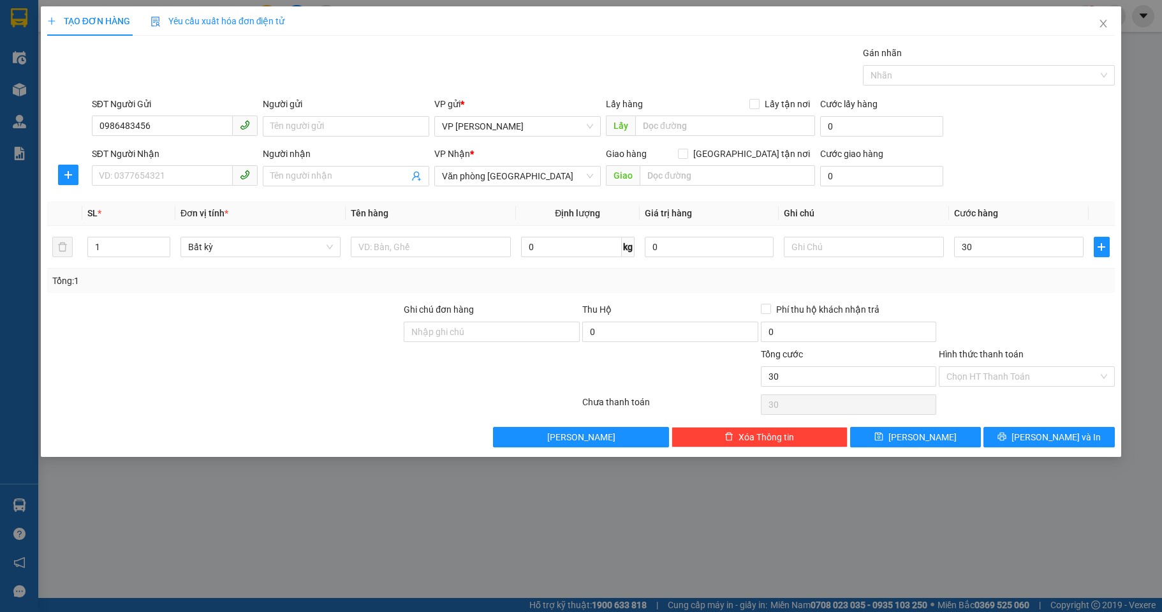
type input "30.000"
click at [926, 289] on div "Tổng: 1" at bounding box center [581, 281] width 1068 height 24
click at [382, 246] on input "text" at bounding box center [431, 247] width 160 height 20
type input "GIẤY TỜ"
click at [210, 180] on input "SĐT Người Nhận" at bounding box center [163, 175] width 142 height 20
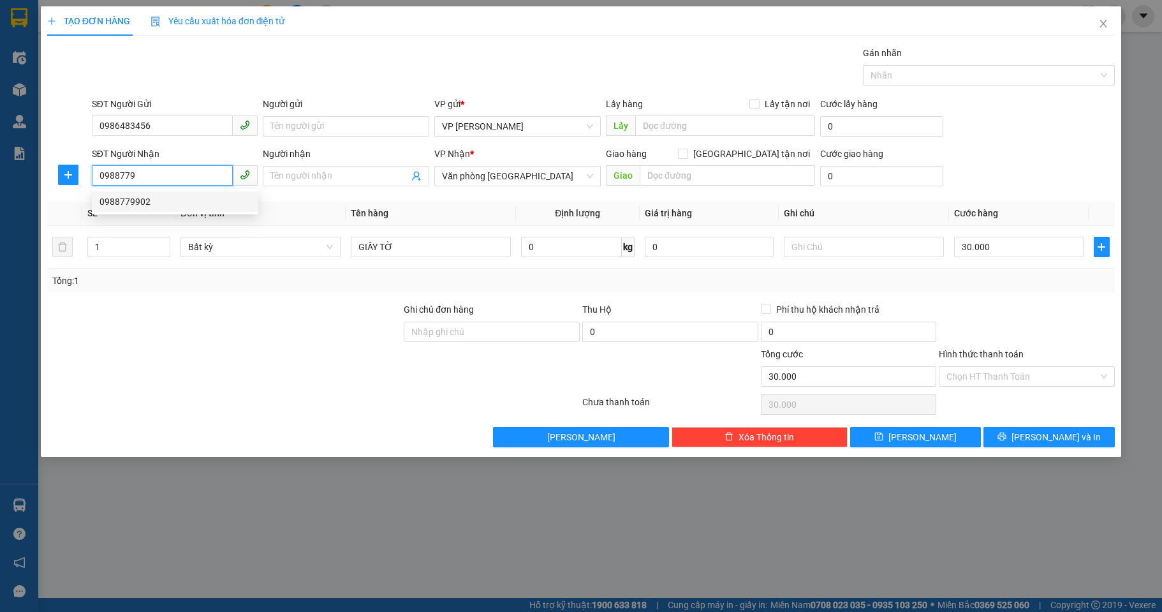
click at [231, 201] on div "0988779902" at bounding box center [175, 202] width 151 height 14
type input "0988779902"
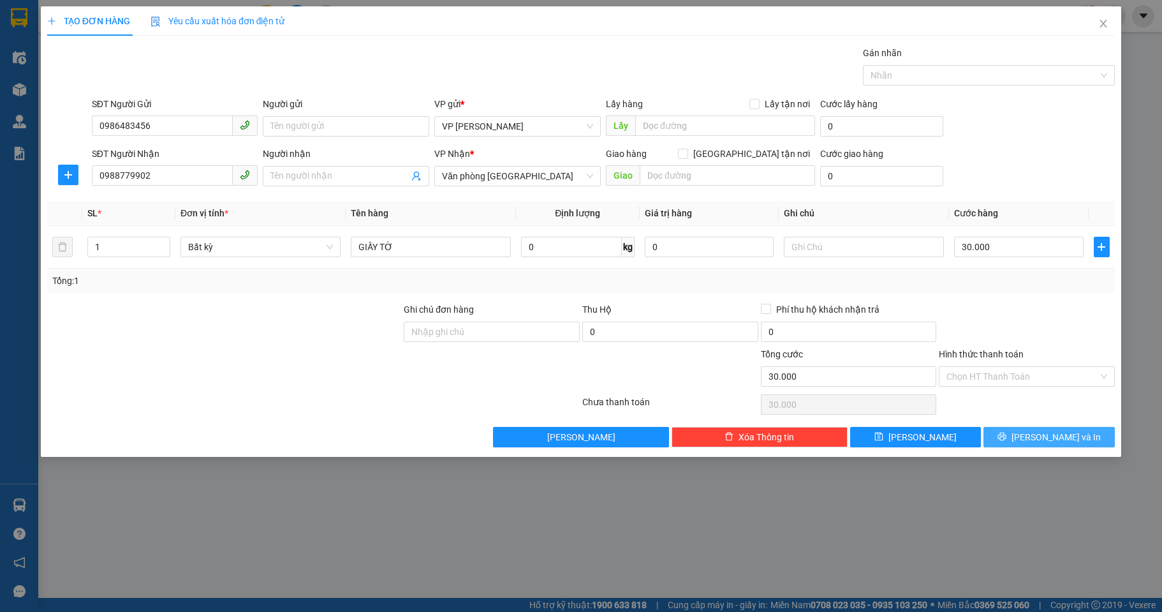
click at [1047, 436] on span "[PERSON_NAME] và In" at bounding box center [1056, 437] width 89 height 14
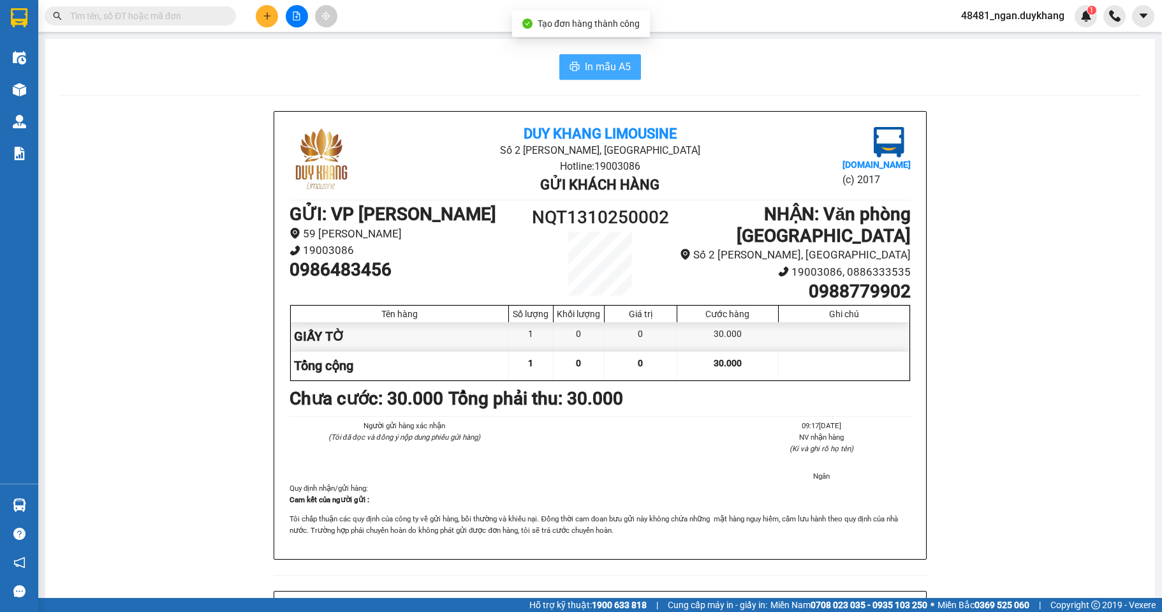
click at [578, 63] on button "In mẫu A5" at bounding box center [601, 67] width 82 height 26
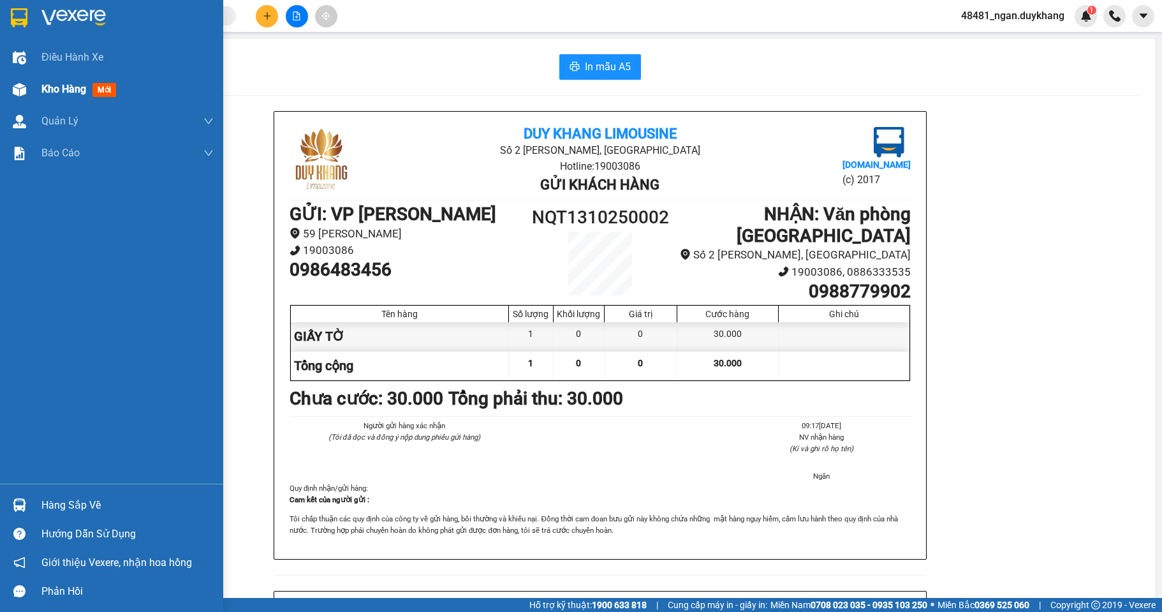
click at [28, 84] on div at bounding box center [19, 89] width 22 height 22
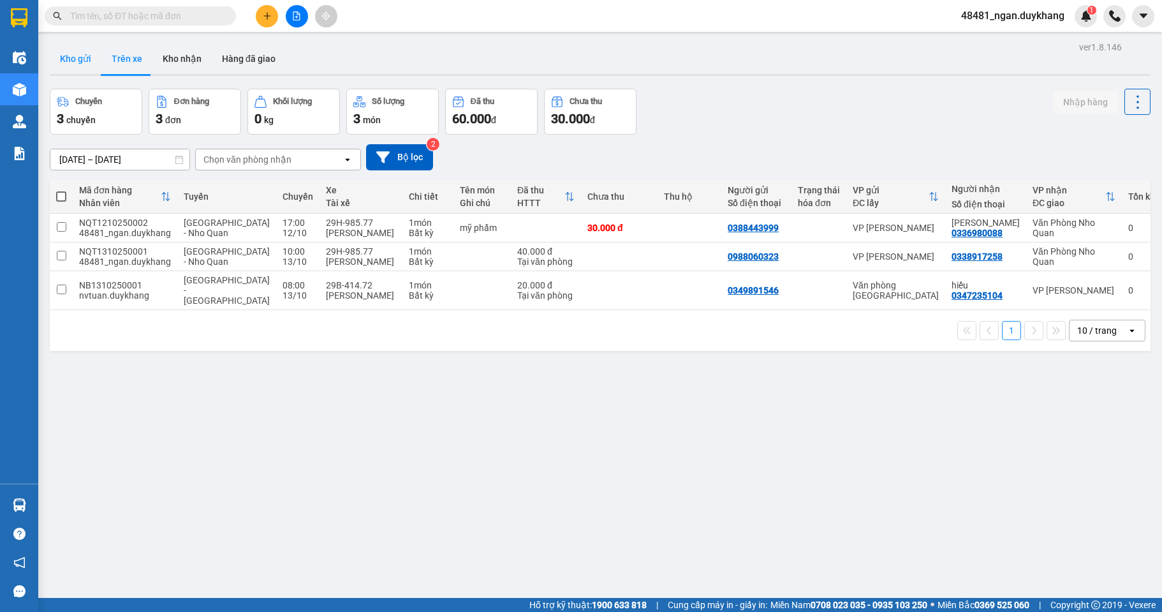
click at [68, 61] on button "Kho gửi" at bounding box center [76, 58] width 52 height 31
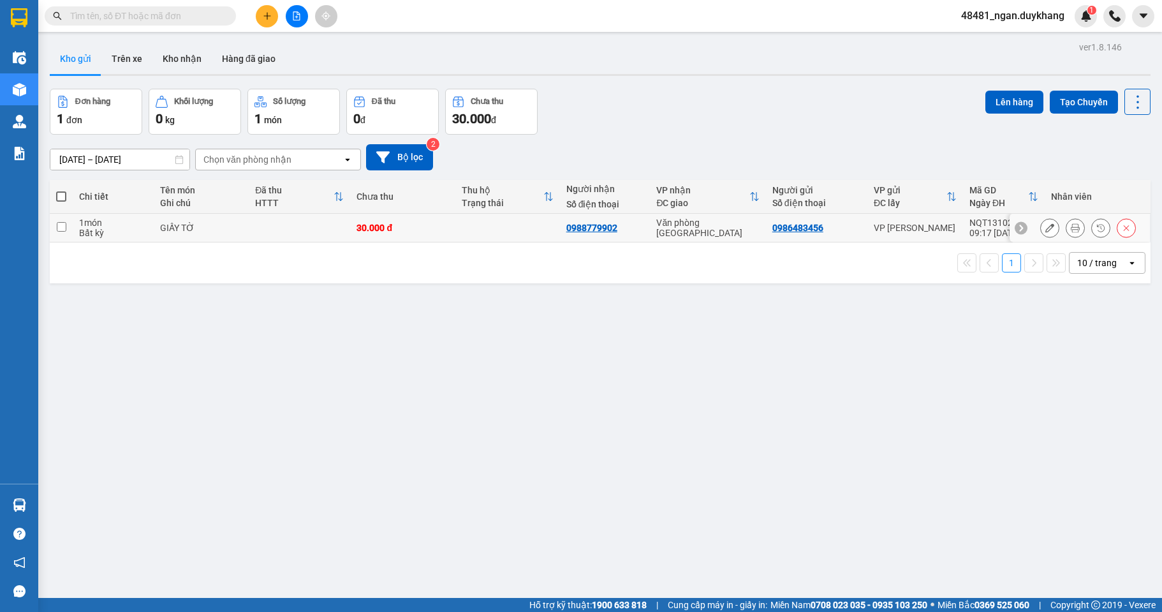
click at [1046, 229] on icon at bounding box center [1050, 227] width 9 height 9
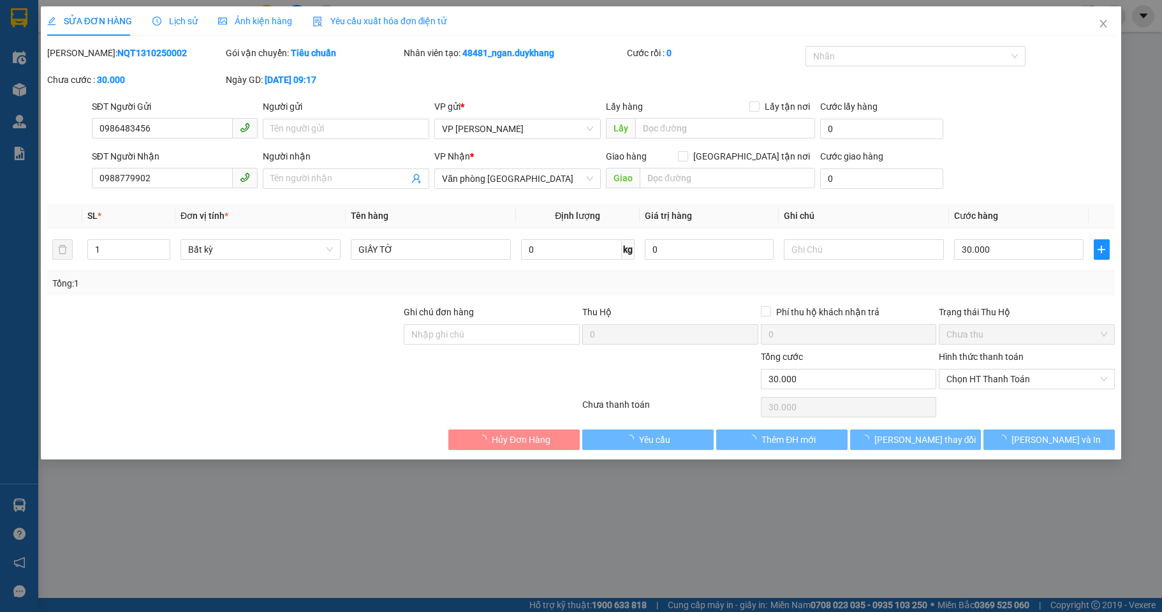
type input "0986483456"
type input "0988779902"
type input "0"
type input "30.000"
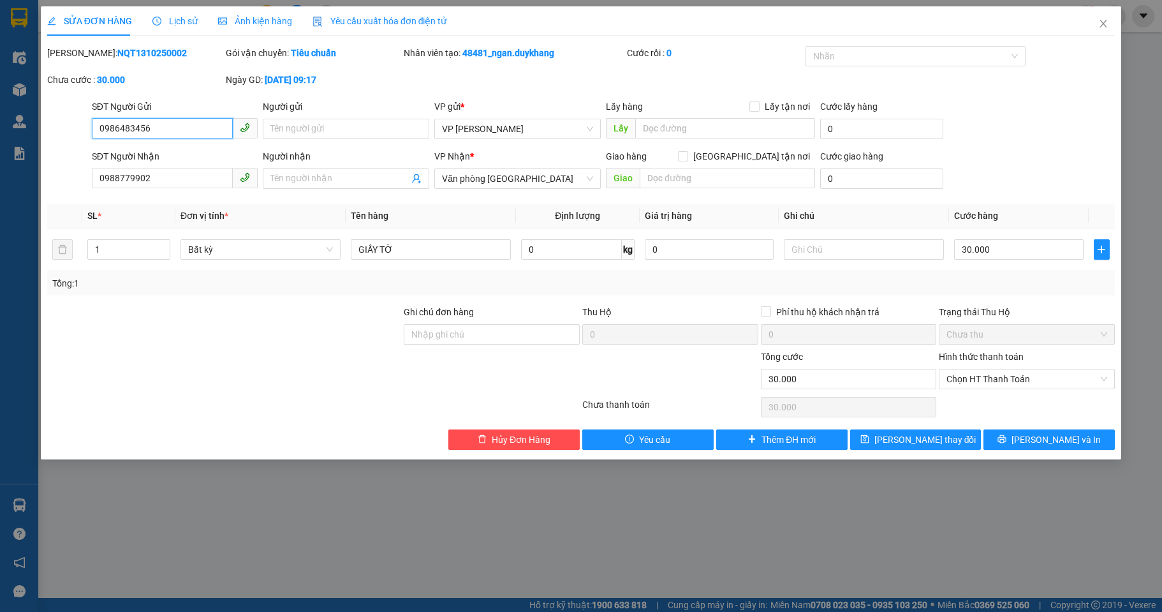
drag, startPoint x: 1014, startPoint y: 380, endPoint x: 1002, endPoint y: 391, distance: 15.8
click at [1012, 382] on span "Chọn HT Thanh Toán" at bounding box center [1027, 378] width 161 height 19
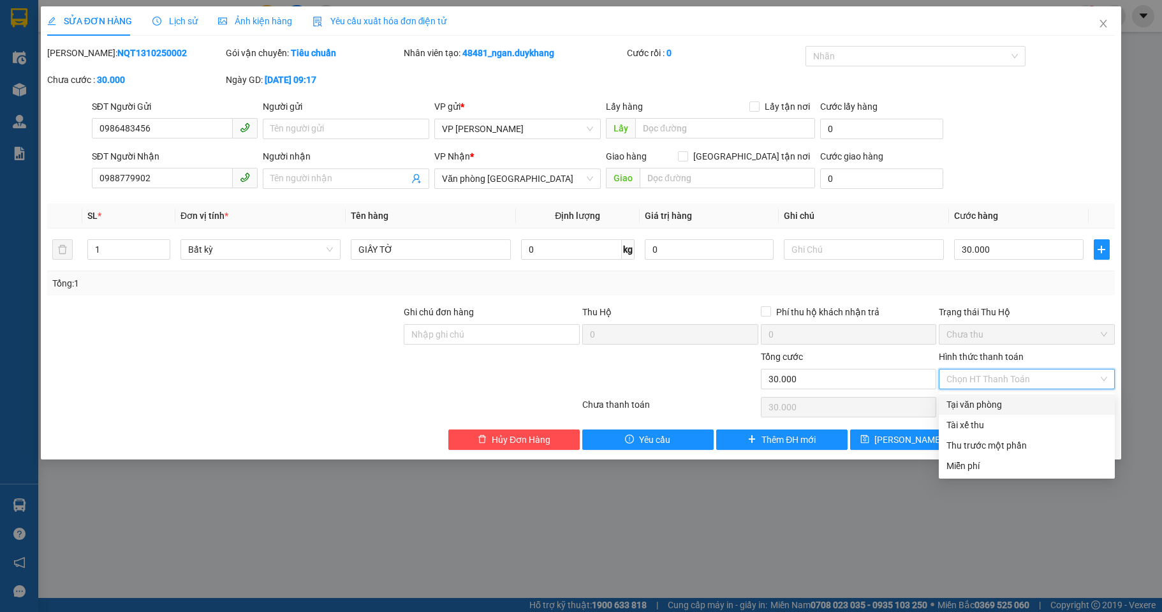
click at [987, 403] on div "Tại văn phòng" at bounding box center [1027, 404] width 161 height 14
type input "0"
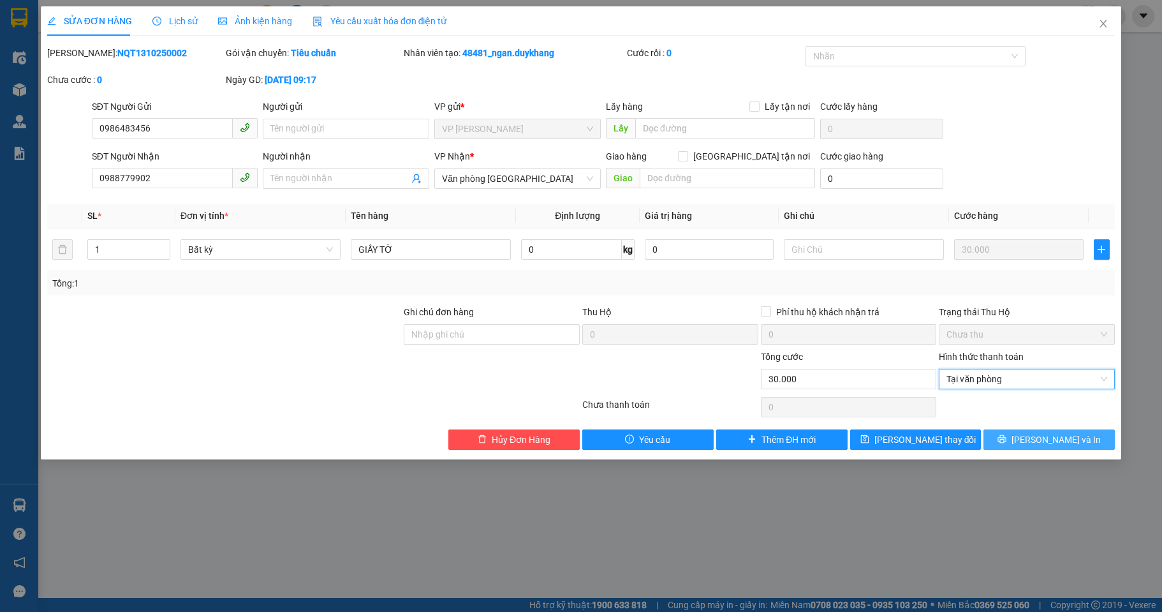
click at [1007, 437] on icon "printer" at bounding box center [1002, 438] width 9 height 9
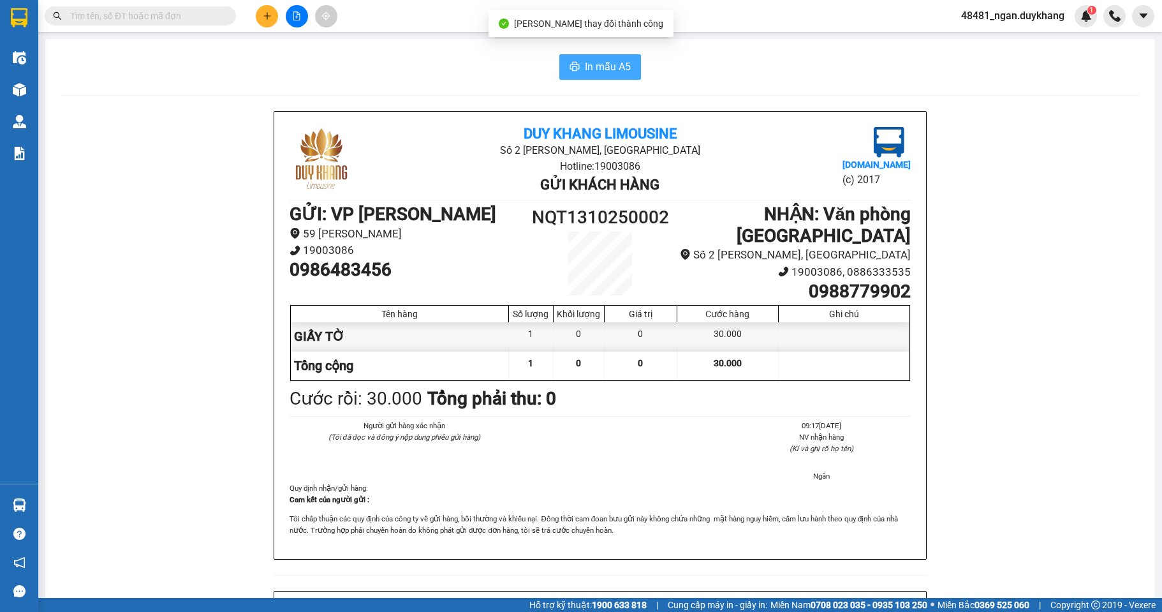
click at [595, 63] on span "In mẫu A5" at bounding box center [608, 67] width 46 height 16
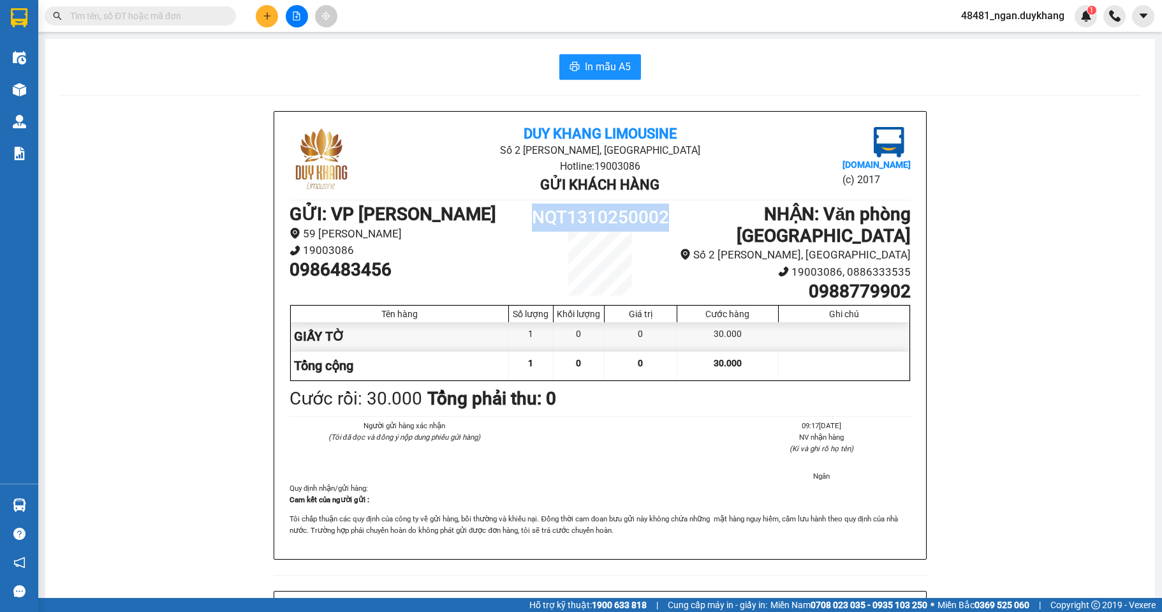
drag, startPoint x: 533, startPoint y: 217, endPoint x: 605, endPoint y: 214, distance: 72.1
click at [682, 214] on div "GỬI : VP [PERSON_NAME] 59 [PERSON_NAME] 19003086 0986483456 NQT1310250002 NHẬN …" at bounding box center [600, 253] width 621 height 98
drag, startPoint x: 603, startPoint y: 214, endPoint x: 608, endPoint y: 219, distance: 6.8
copy div "NQT1310250002"
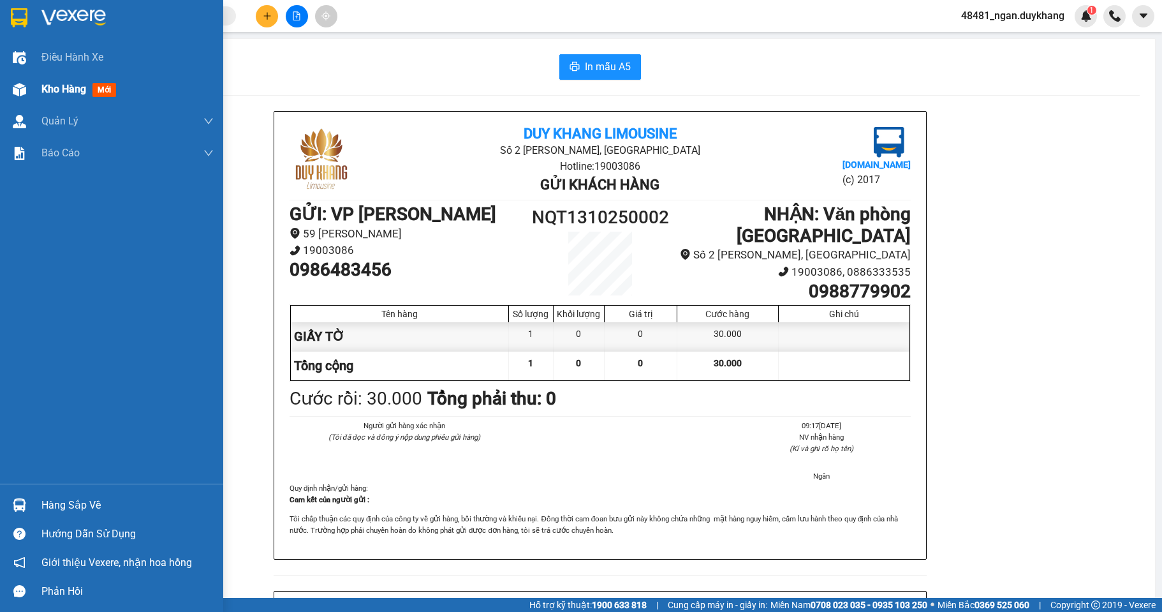
click at [9, 85] on div at bounding box center [19, 89] width 22 height 22
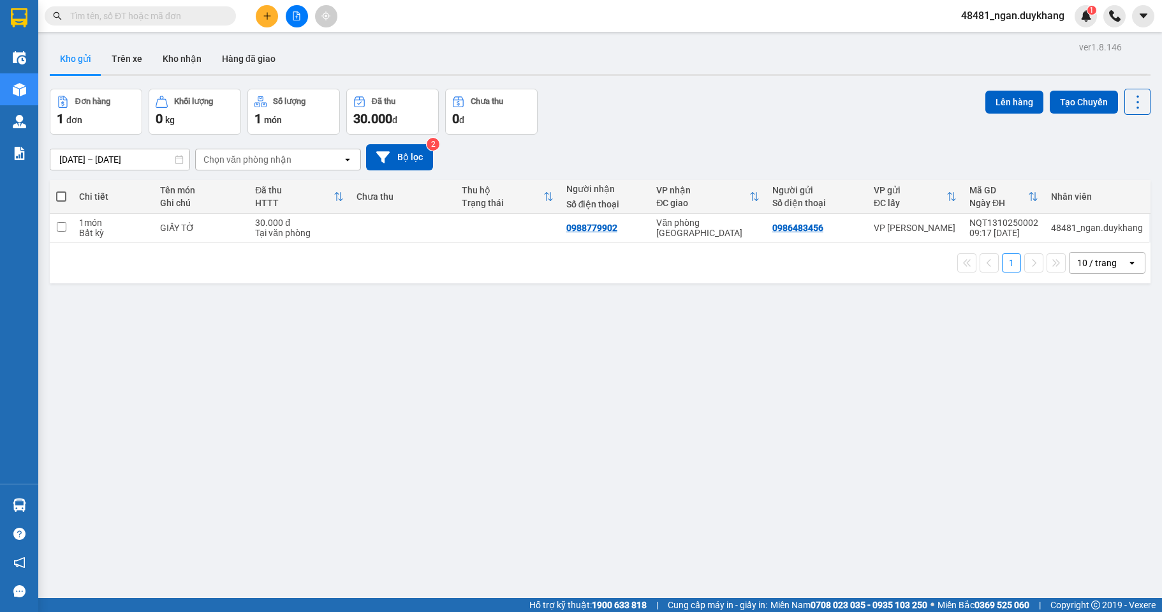
click at [329, 221] on div "30.000 đ" at bounding box center [299, 223] width 89 height 10
checkbox input "true"
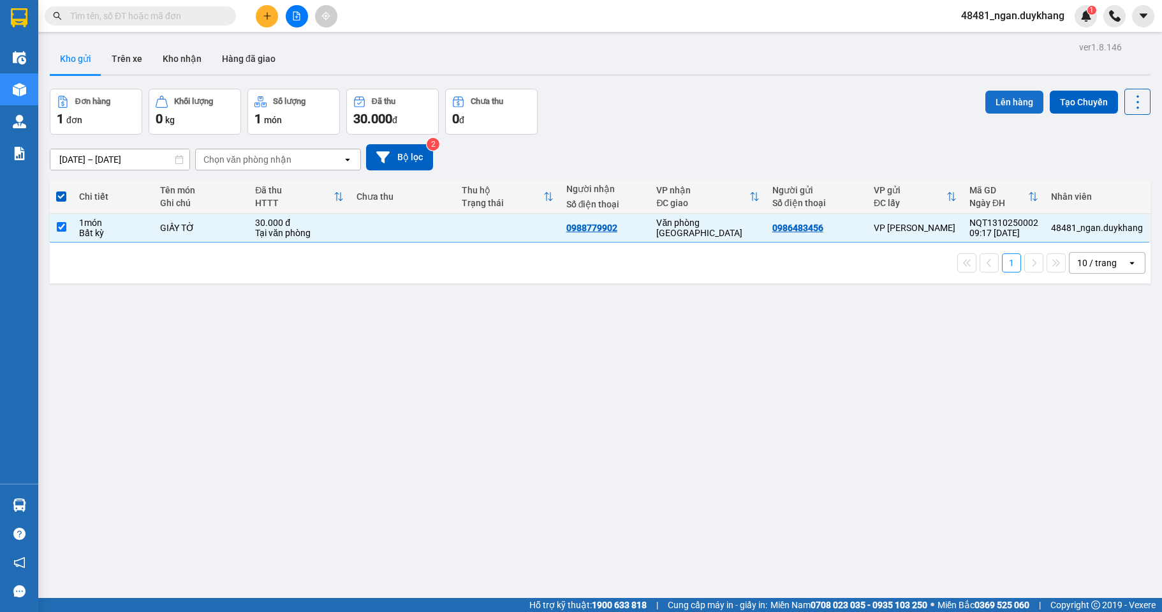
click at [991, 100] on button "Lên hàng" at bounding box center [1015, 102] width 58 height 23
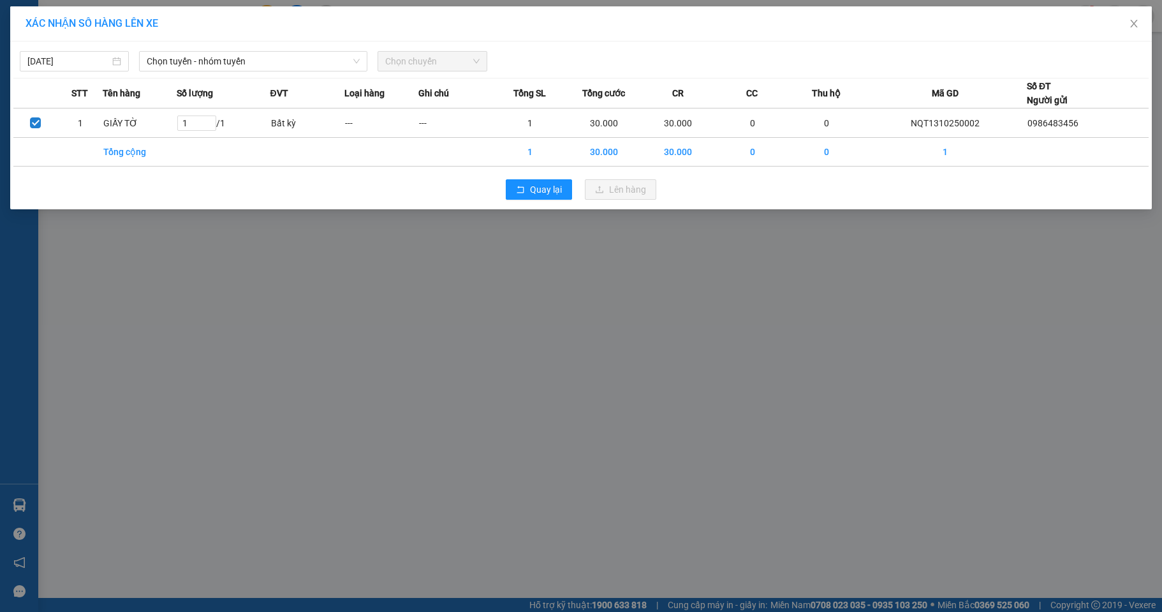
drag, startPoint x: 307, startPoint y: 63, endPoint x: 304, endPoint y: 73, distance: 10.7
click at [304, 66] on span "Chọn tuyến - nhóm tuyến" at bounding box center [253, 61] width 213 height 19
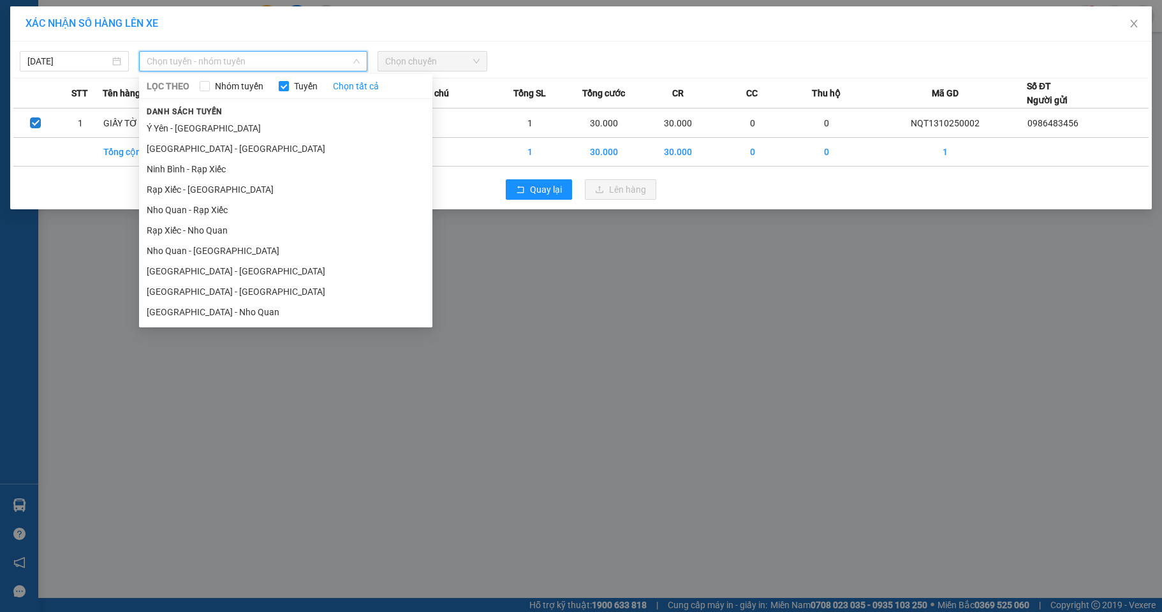
click at [215, 267] on li "[GEOGRAPHIC_DATA] - [GEOGRAPHIC_DATA]" at bounding box center [285, 271] width 293 height 20
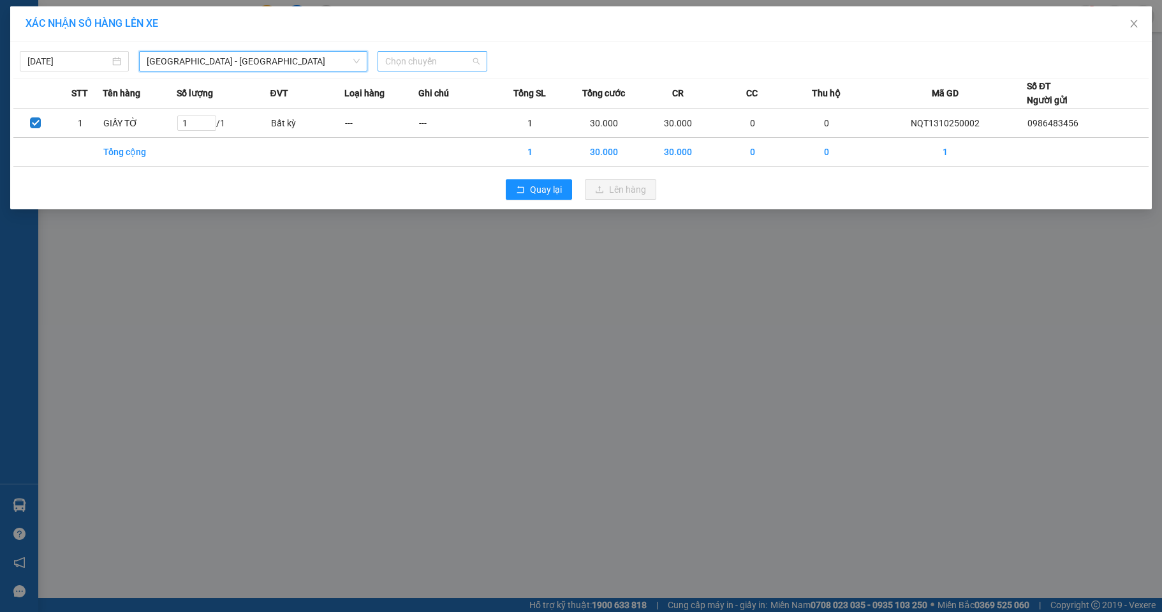
click at [442, 59] on span "Chọn chuyến" at bounding box center [432, 61] width 94 height 19
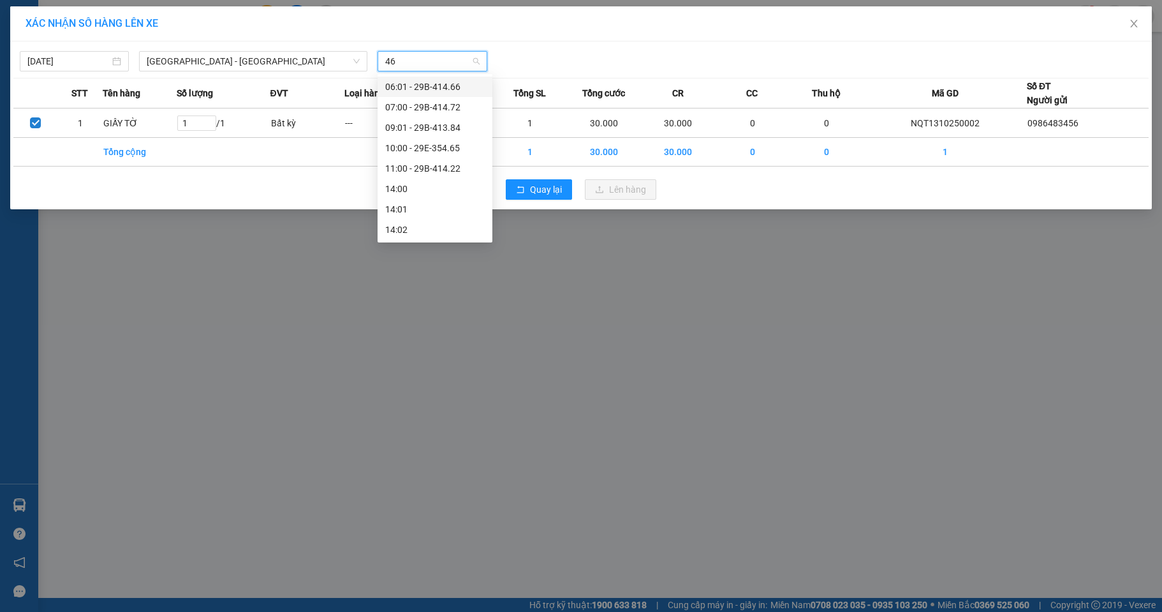
type input "465"
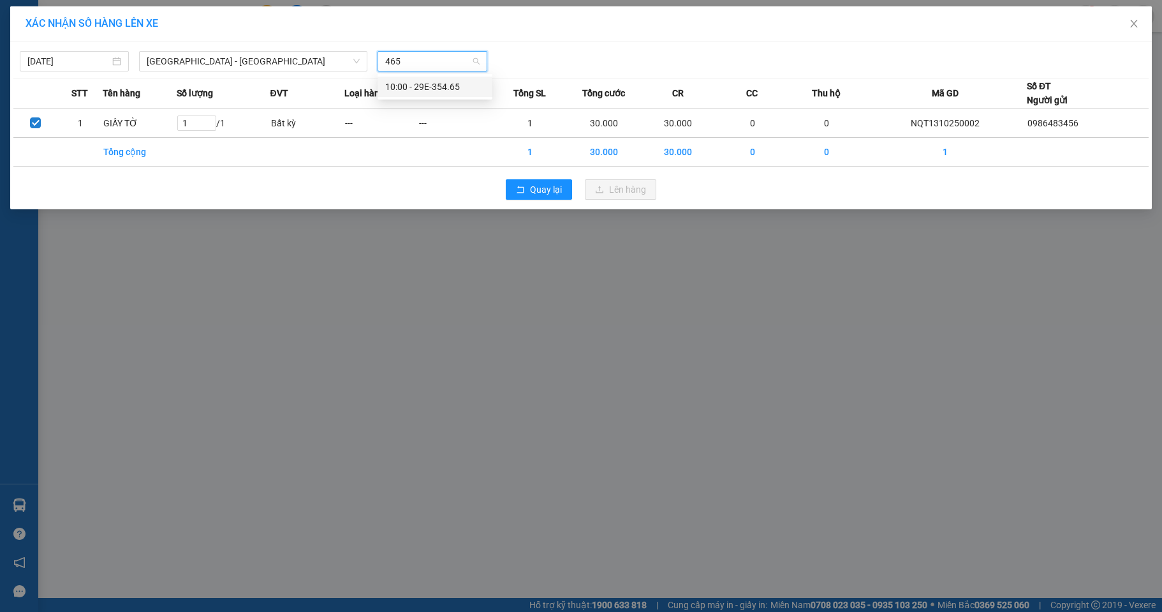
click at [432, 91] on div "10:00 - 29E-354.65" at bounding box center [435, 87] width 100 height 14
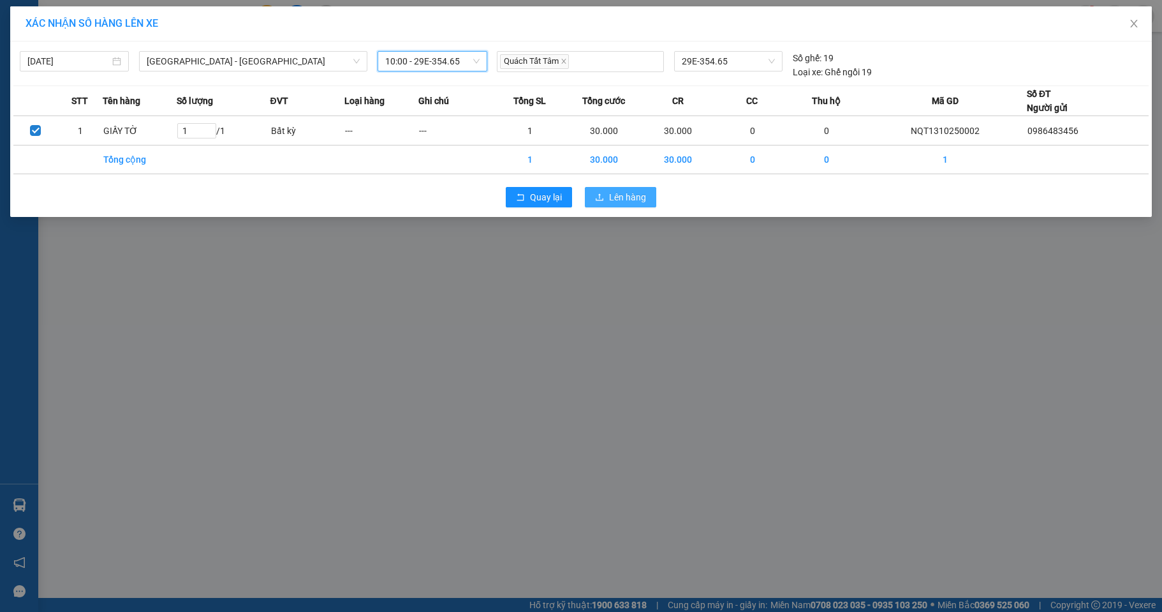
drag, startPoint x: 604, startPoint y: 189, endPoint x: 597, endPoint y: 185, distance: 8.3
click at [602, 189] on button "Lên hàng" at bounding box center [620, 197] width 71 height 20
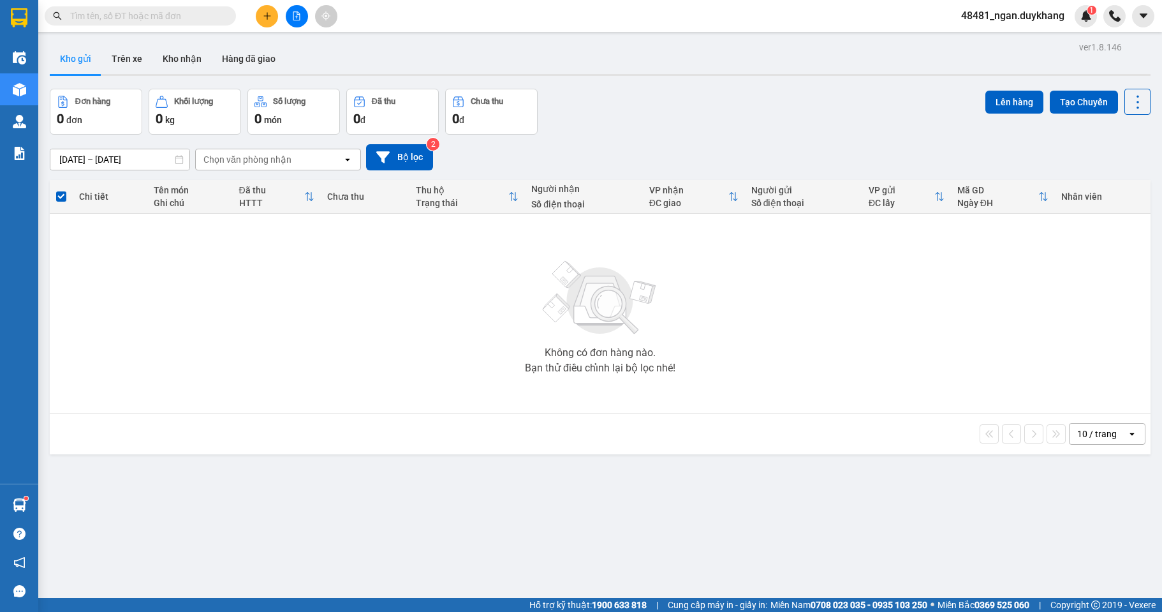
click at [267, 19] on icon "plus" at bounding box center [267, 15] width 1 height 7
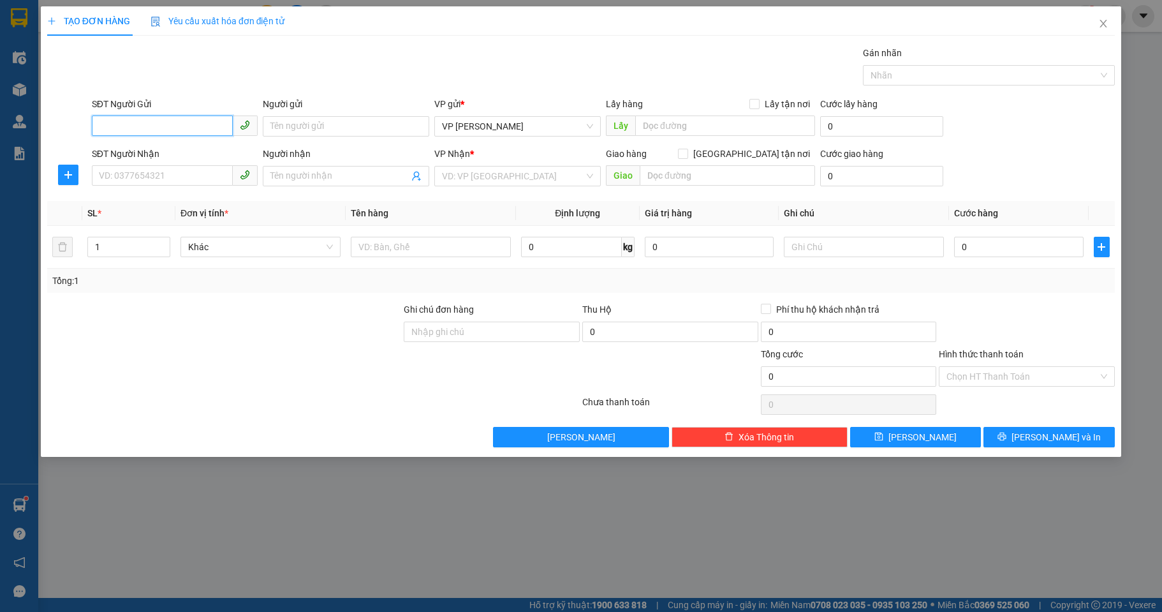
click at [154, 126] on input "SĐT Người Gửi" at bounding box center [163, 125] width 142 height 20
click at [153, 153] on div "0345136666" at bounding box center [175, 152] width 151 height 14
type input "0345136666"
click at [167, 173] on input "SĐT Người Nhận" at bounding box center [163, 175] width 142 height 20
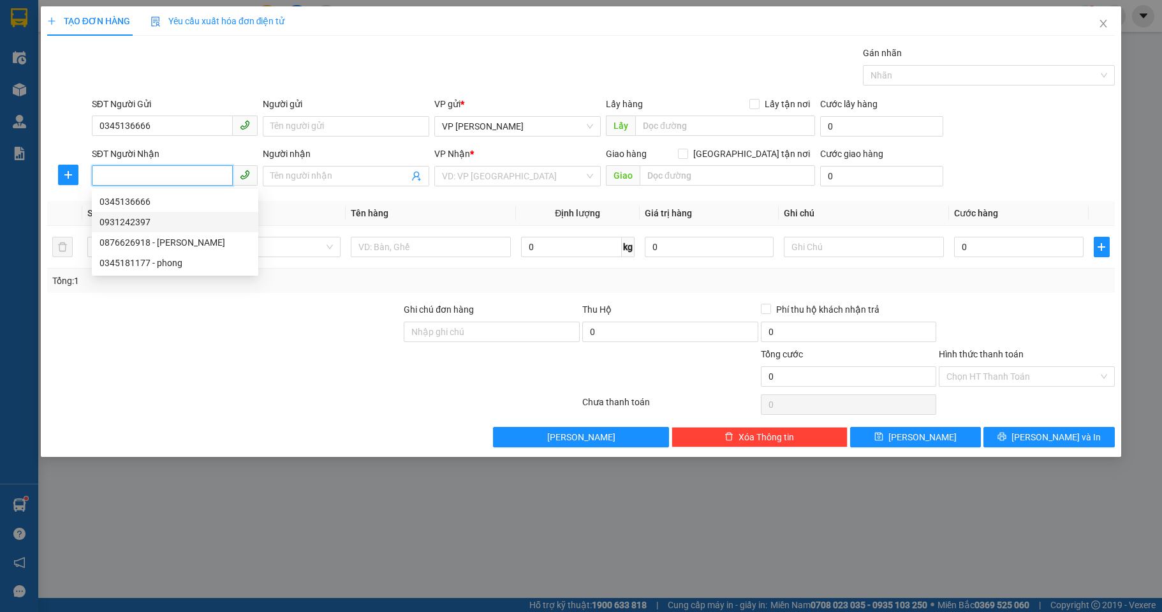
click at [123, 223] on div "0931242397" at bounding box center [175, 222] width 151 height 14
type input "0931242397"
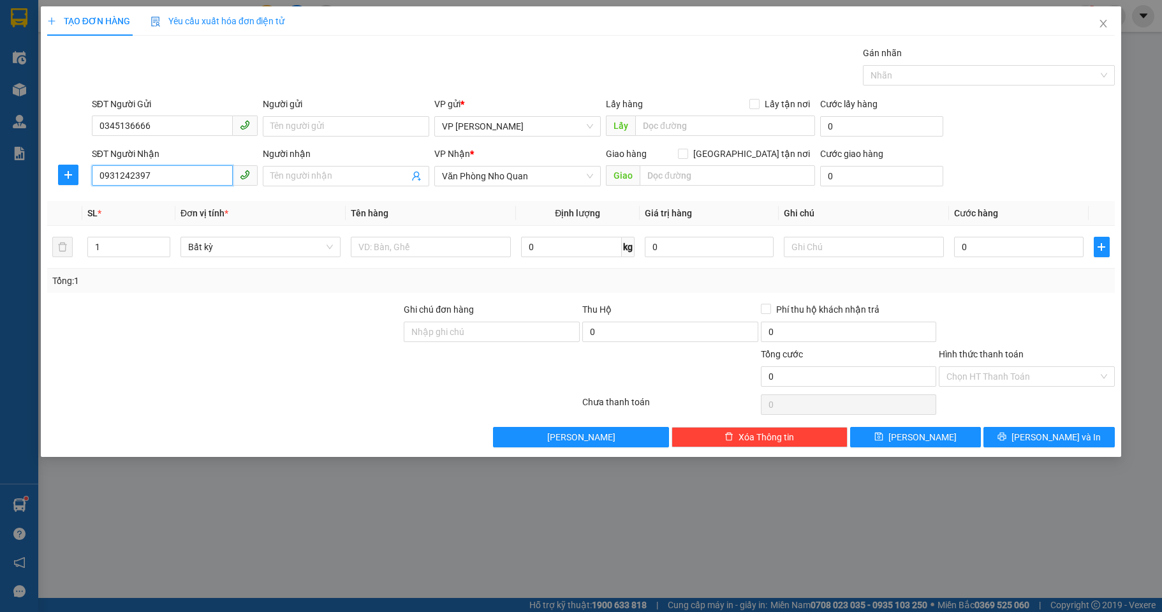
drag, startPoint x: 144, startPoint y: 175, endPoint x: 82, endPoint y: 174, distance: 61.9
click at [82, 174] on div "SĐT Người Nhận 0931242397 0931242397 Người nhận Tên người nhận VP Nhận * Văn Ph…" at bounding box center [581, 169] width 1071 height 45
click at [677, 176] on input "text" at bounding box center [727, 175] width 175 height 20
type input "KCN GIA PHÚ"
click at [1036, 245] on input "0" at bounding box center [1018, 247] width 129 height 20
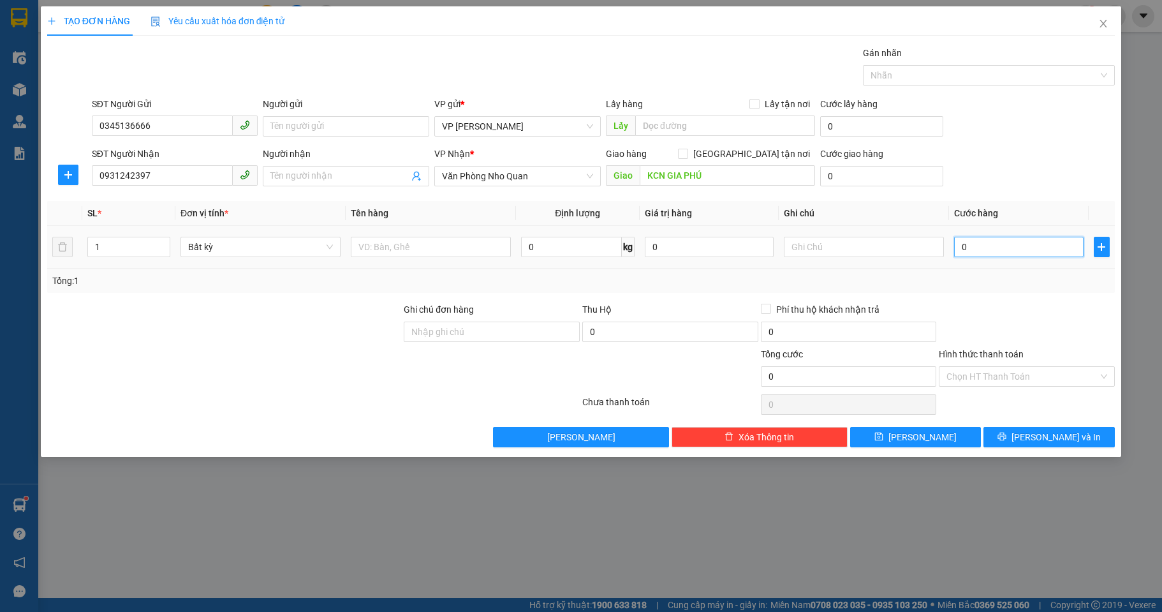
type input "4"
type input "40"
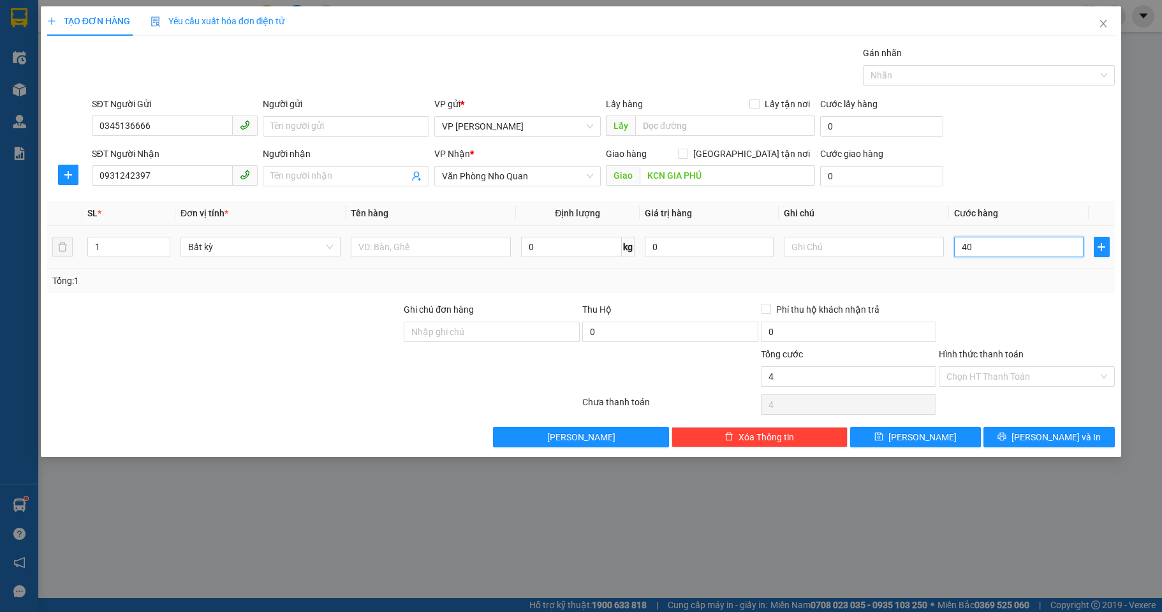
type input "40"
type input "40.000"
click at [804, 242] on input "text" at bounding box center [864, 247] width 160 height 20
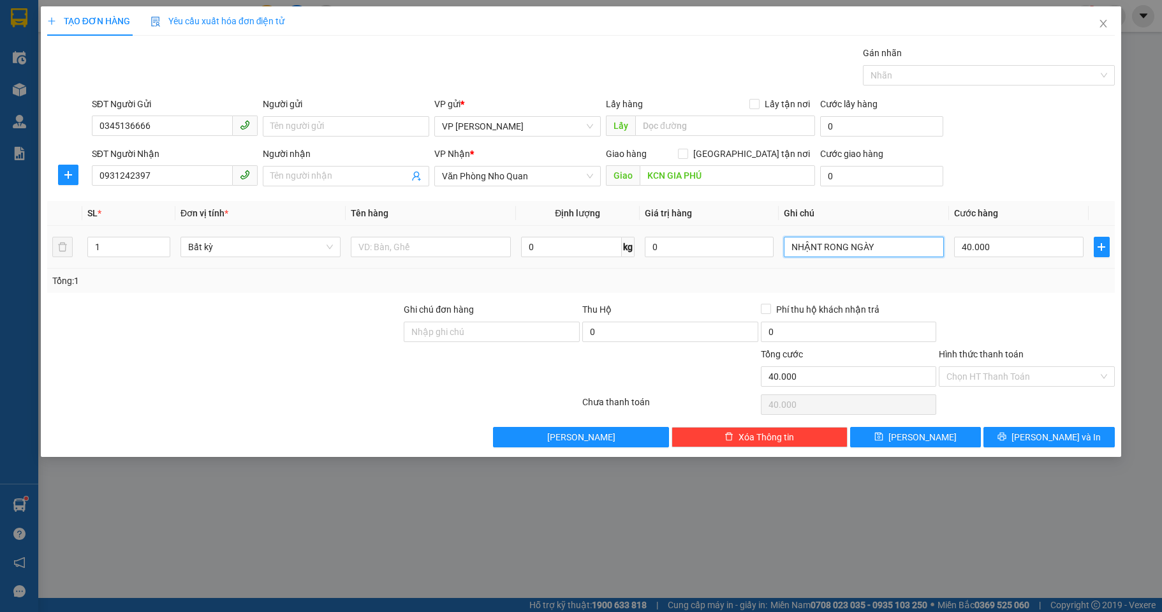
click at [825, 241] on input "NHẬNT RONG NGÀY" at bounding box center [864, 247] width 160 height 20
type input "NHẬN TRONG NGÀY"
click at [1044, 440] on span "[PERSON_NAME] và In" at bounding box center [1056, 437] width 89 height 14
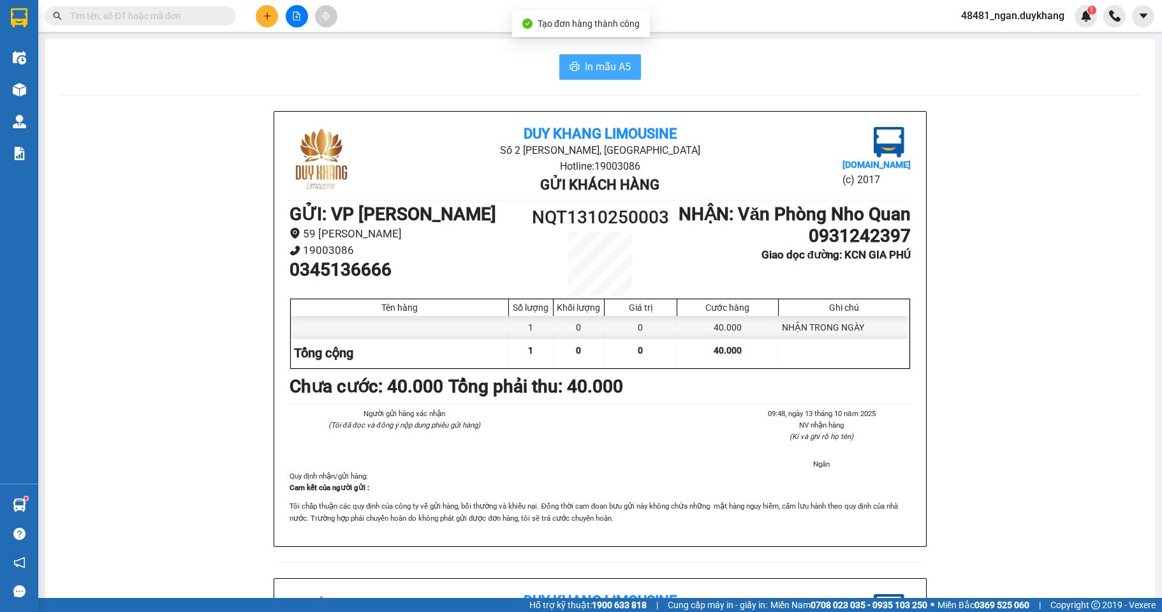
click at [598, 58] on div "In mẫu A5 Duy Khang Limousine Số 2 [GEOGRAPHIC_DATA], [GEOGRAPHIC_DATA] Hotline…" at bounding box center [600, 549] width 1110 height 1021
click at [598, 58] on button "In mẫu A5" at bounding box center [601, 67] width 82 height 26
drag, startPoint x: 924, startPoint y: 258, endPoint x: 873, endPoint y: 255, distance: 51.2
click at [922, 255] on div "Duy Khang Limousine Số 2 [GEOGRAPHIC_DATA], [GEOGRAPHIC_DATA] Hotline: 19003086…" at bounding box center [600, 329] width 653 height 436
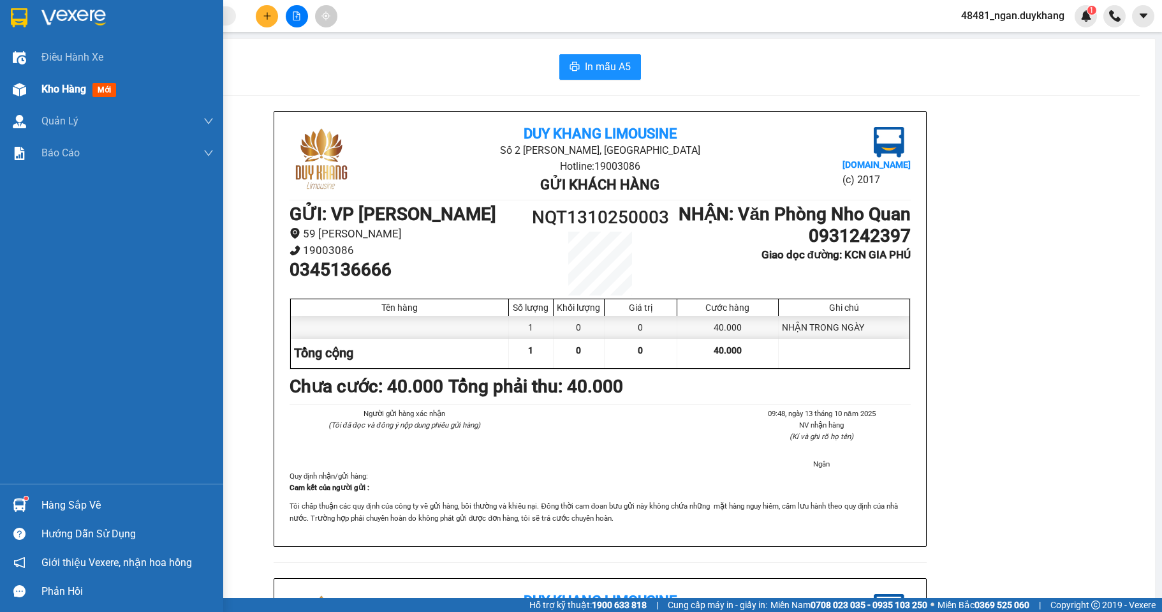
click at [22, 83] on img at bounding box center [19, 89] width 13 height 13
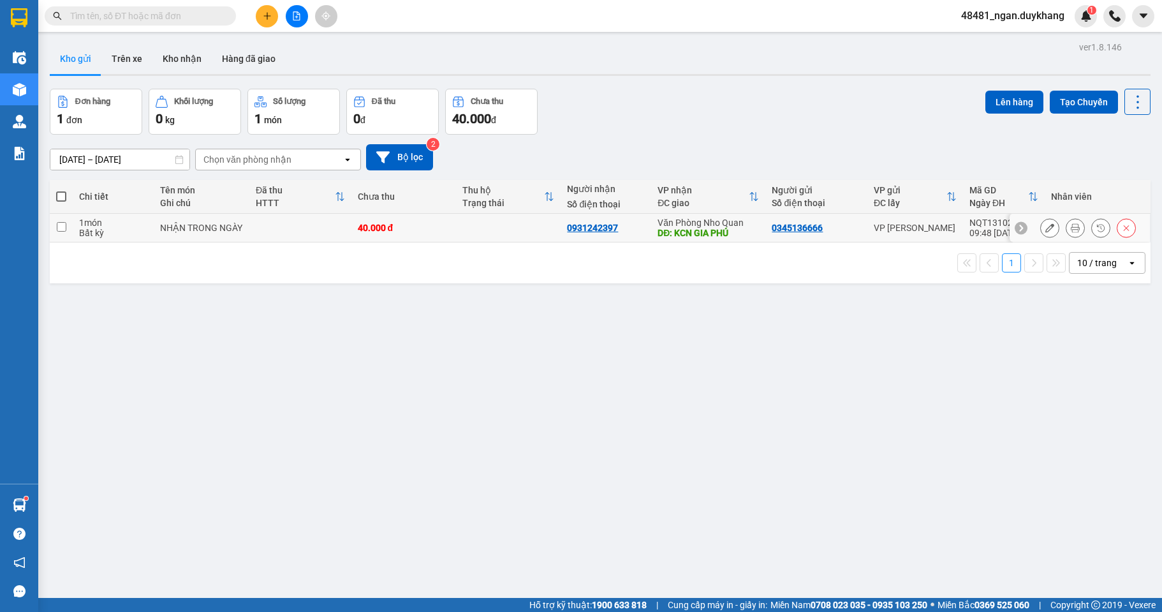
click at [329, 224] on td at bounding box center [300, 228] width 102 height 29
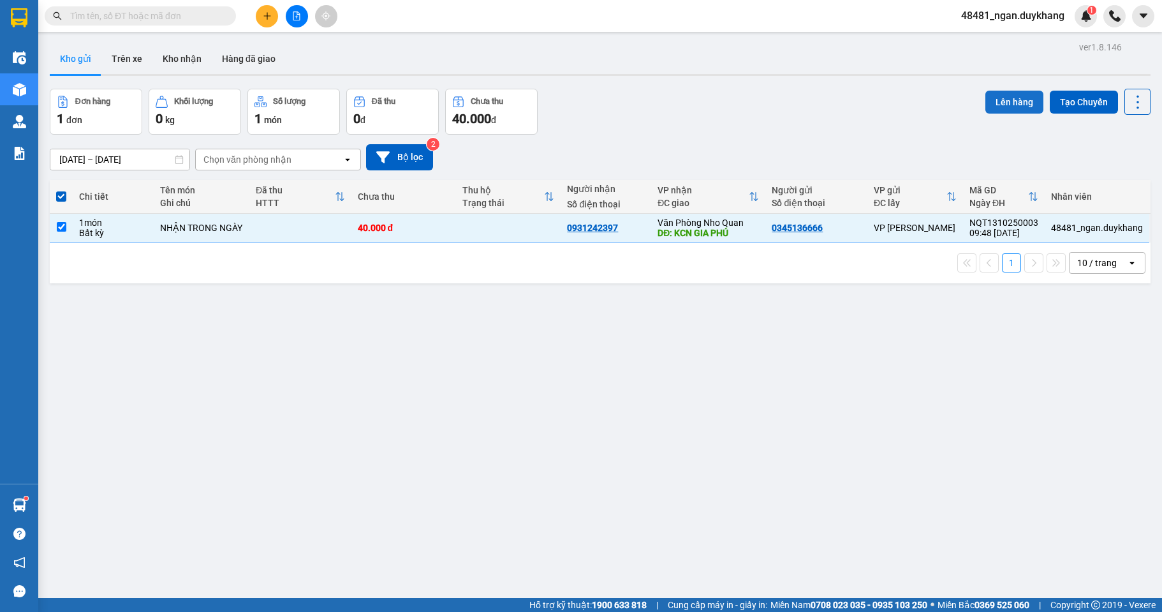
click at [1005, 94] on button "Lên hàng" at bounding box center [1015, 102] width 58 height 23
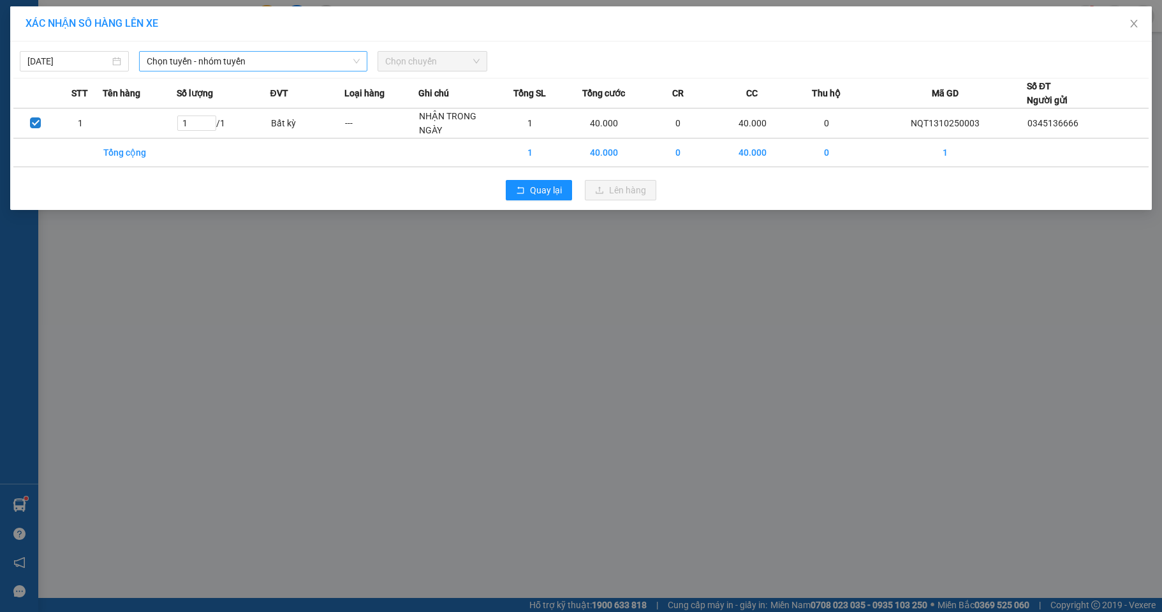
click at [239, 63] on span "Chọn tuyến - nhóm tuyến" at bounding box center [253, 61] width 213 height 19
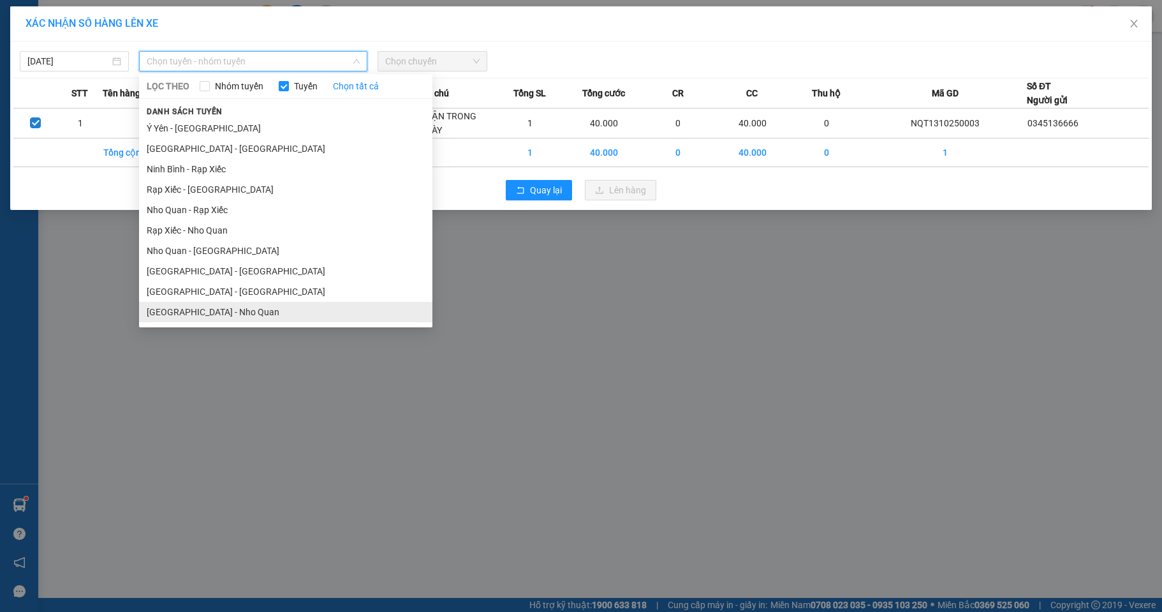
click at [195, 302] on li "[GEOGRAPHIC_DATA] - Nho Quan" at bounding box center [285, 312] width 293 height 20
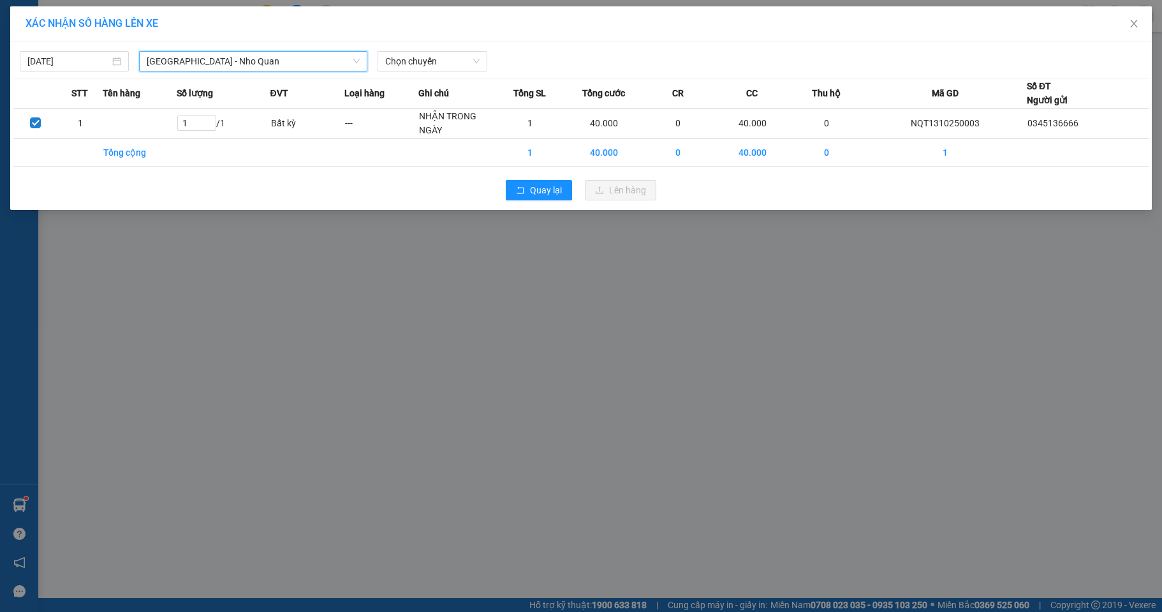
click at [432, 49] on div "[DATE] [GEOGRAPHIC_DATA] - [GEOGRAPHIC_DATA] - [GEOGRAPHIC_DATA] Quan LỌC THEO …" at bounding box center [581, 58] width 1136 height 27
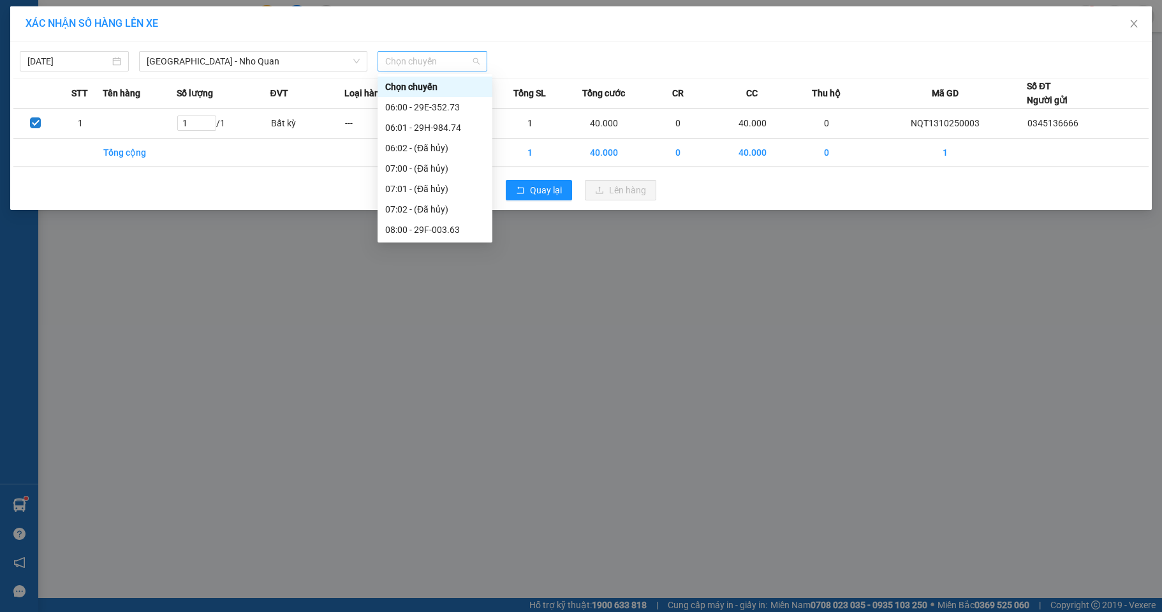
click at [426, 59] on span "Chọn chuyến" at bounding box center [432, 61] width 94 height 19
type input "4"
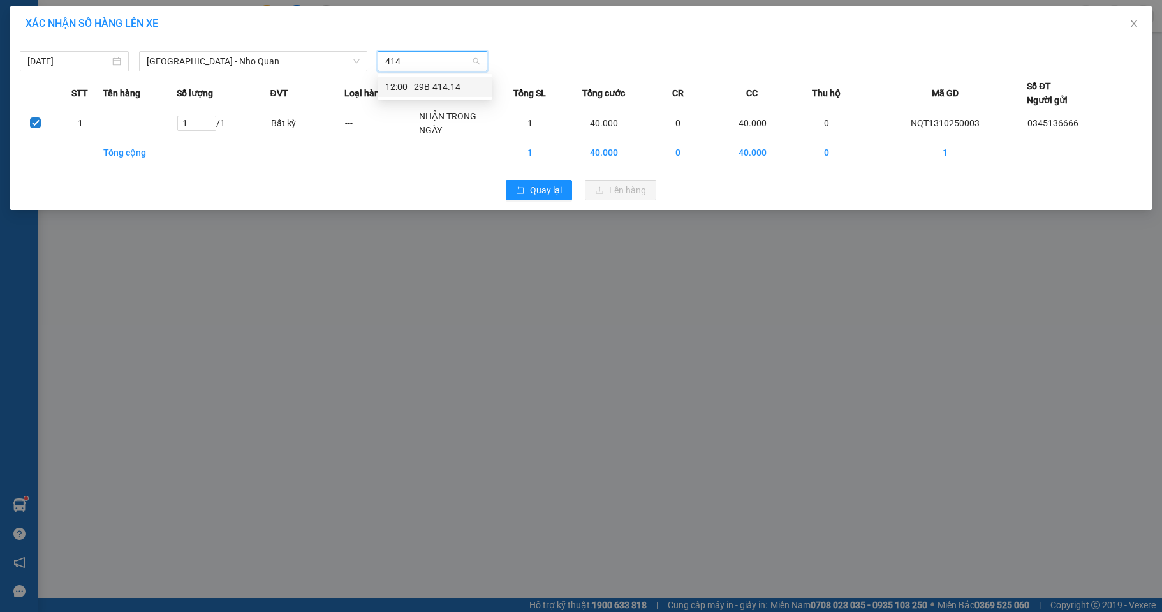
drag, startPoint x: 431, startPoint y: 89, endPoint x: 647, endPoint y: 197, distance: 241.4
click at [432, 88] on div "12:00 - 29B-414.14" at bounding box center [435, 87] width 100 height 14
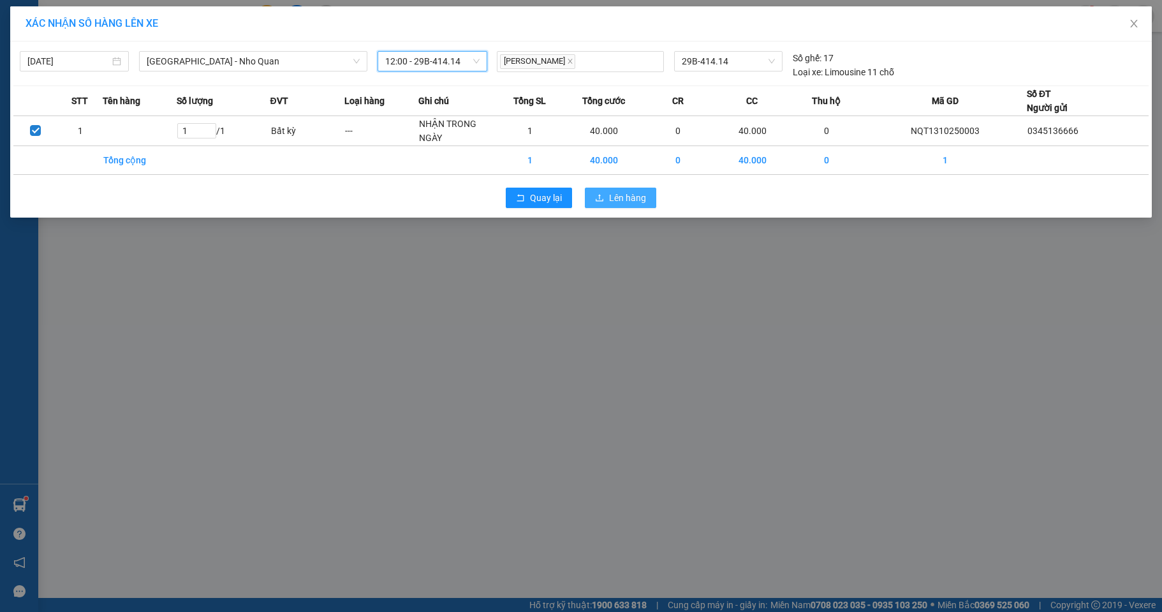
click at [634, 203] on span "Lên hàng" at bounding box center [627, 198] width 37 height 14
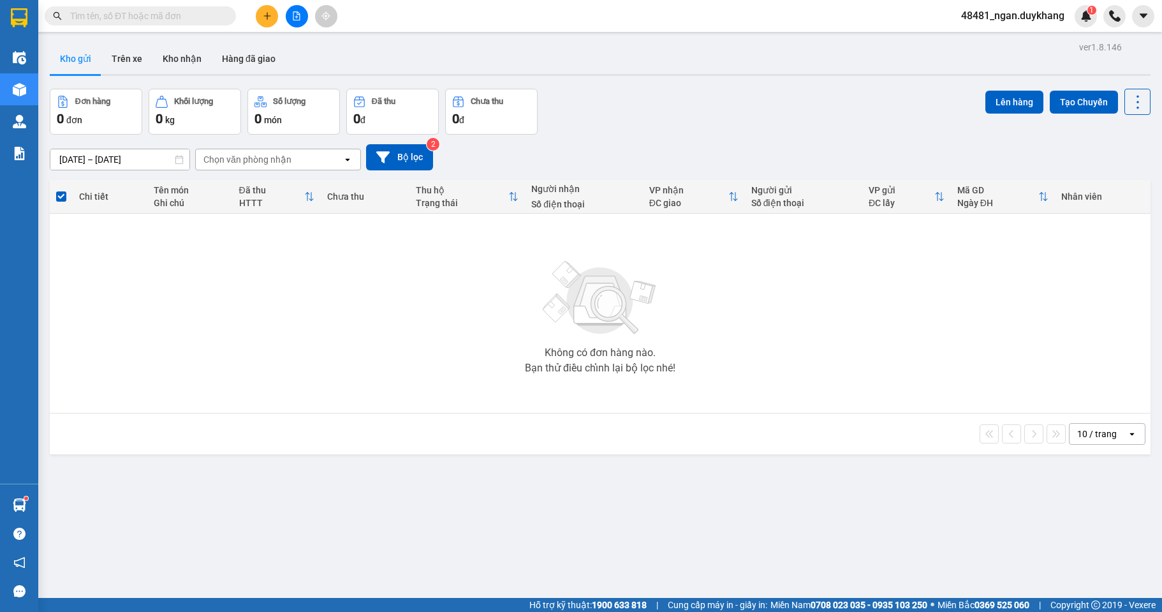
click at [100, 242] on div "Không có đơn hàng nào. Bạn thử điều chỉnh lại bộ lọc nhé!" at bounding box center [600, 313] width 1088 height 191
click at [121, 48] on button "Trên xe" at bounding box center [126, 58] width 51 height 31
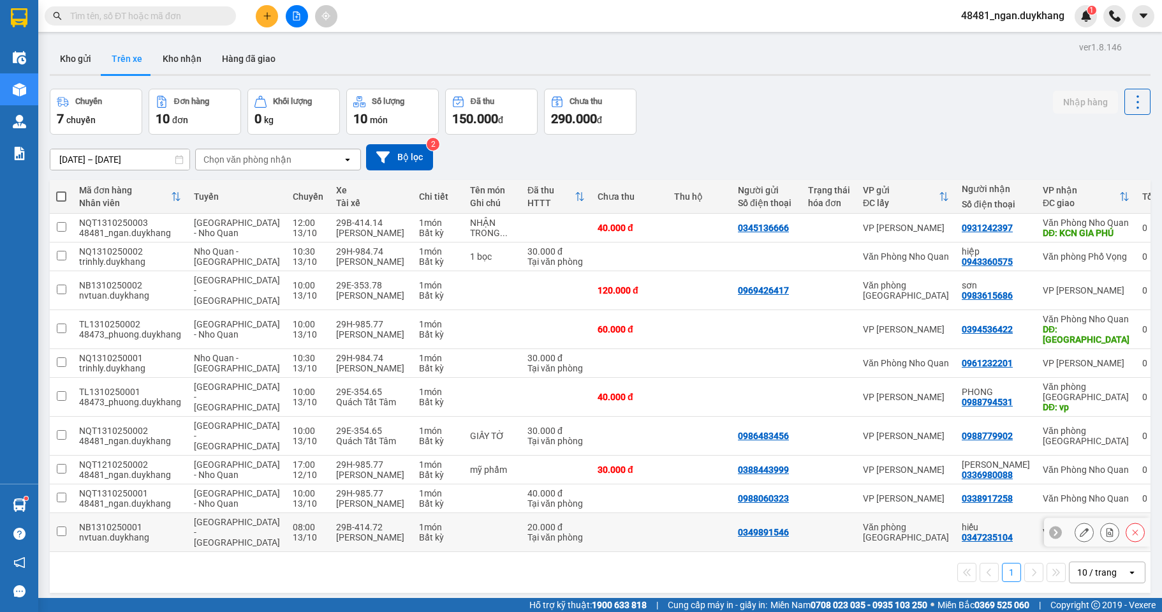
drag, startPoint x: 990, startPoint y: 522, endPoint x: 944, endPoint y: 521, distance: 46.0
click at [956, 525] on td "hiếu 0347235104" at bounding box center [996, 532] width 81 height 39
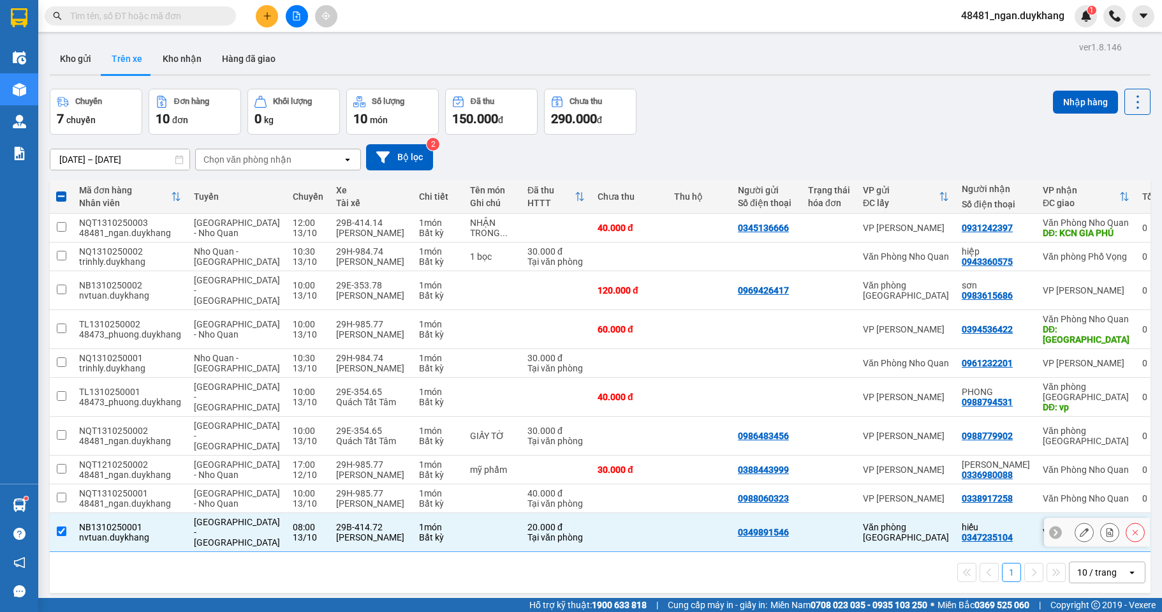
click at [413, 523] on td "1 món Bất kỳ" at bounding box center [438, 532] width 51 height 39
checkbox input "false"
